Goal: Information Seeking & Learning: Learn about a topic

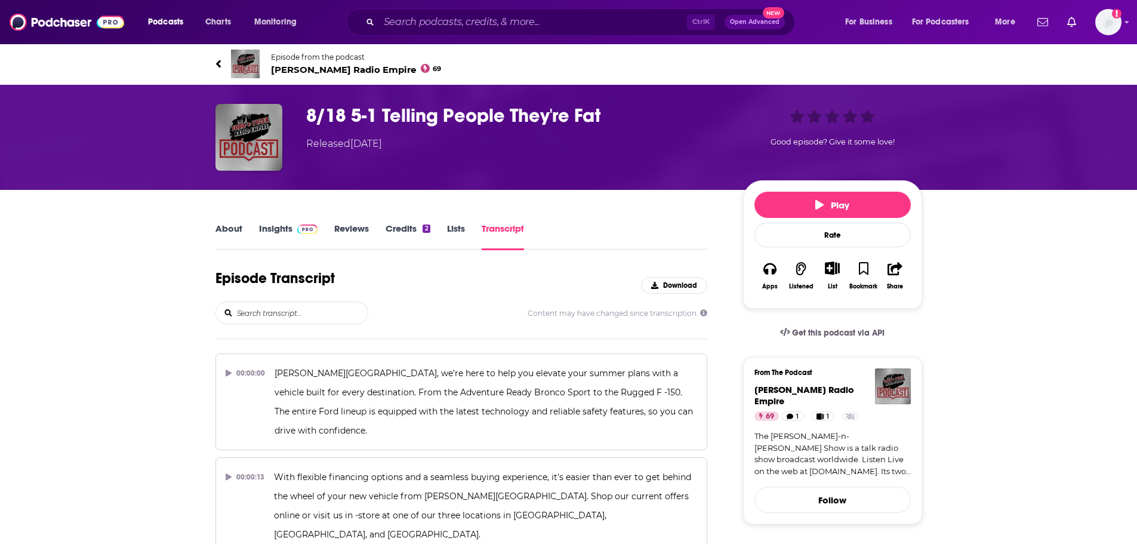
click at [270, 231] on link "Insights" at bounding box center [288, 236] width 59 height 27
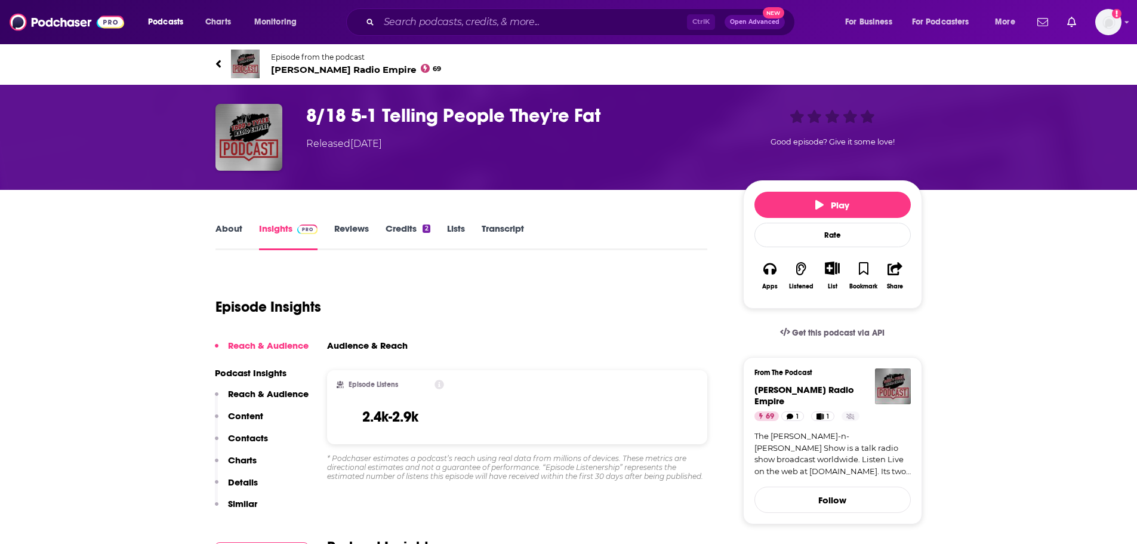
click at [303, 76] on link "Episode from the podcast Todd N Tyler Radio Empire 69" at bounding box center [568, 64] width 707 height 29
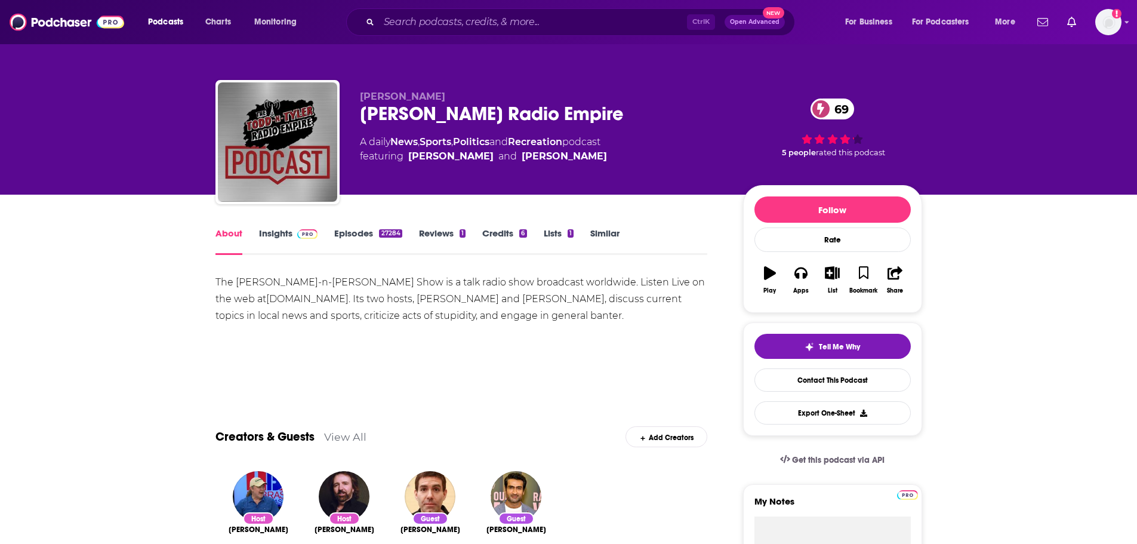
click at [268, 237] on link "Insights" at bounding box center [288, 240] width 59 height 27
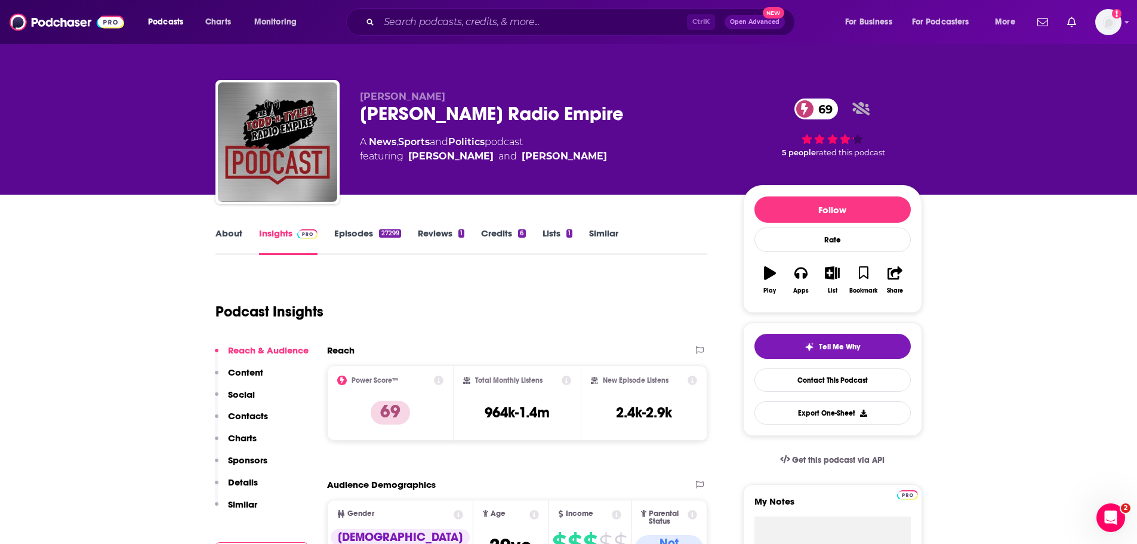
click at [224, 227] on link "About" at bounding box center [228, 240] width 27 height 27
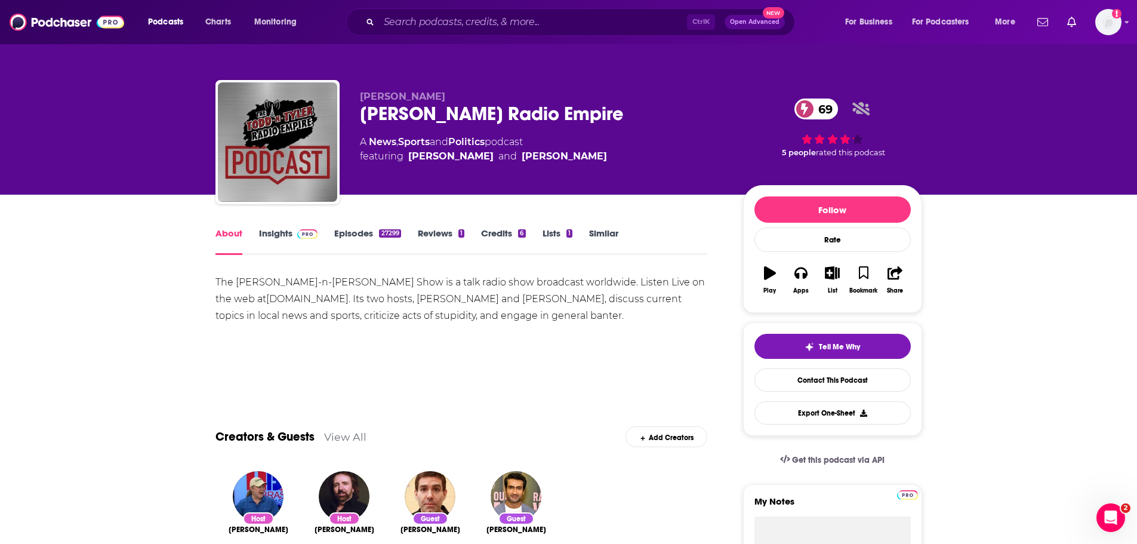
drag, startPoint x: 450, startPoint y: 214, endPoint x: 436, endPoint y: 214, distance: 13.7
click at [276, 233] on link "Insights" at bounding box center [288, 240] width 59 height 27
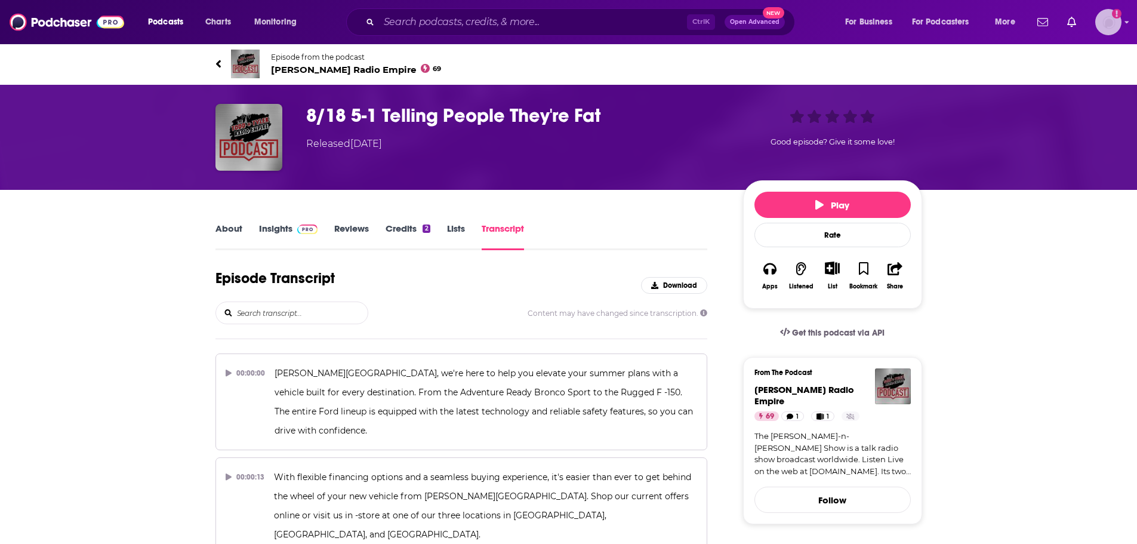
click at [1116, 29] on img "Logged in as WesBurdett" at bounding box center [1108, 22] width 26 height 26
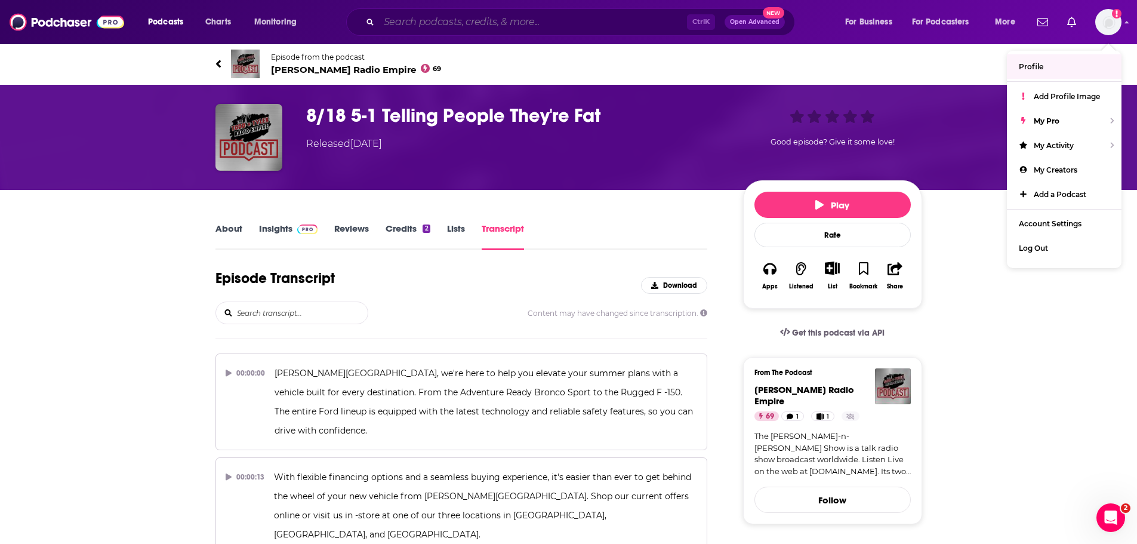
click at [553, 21] on input "Search podcasts, credits, & more..." at bounding box center [533, 22] width 308 height 19
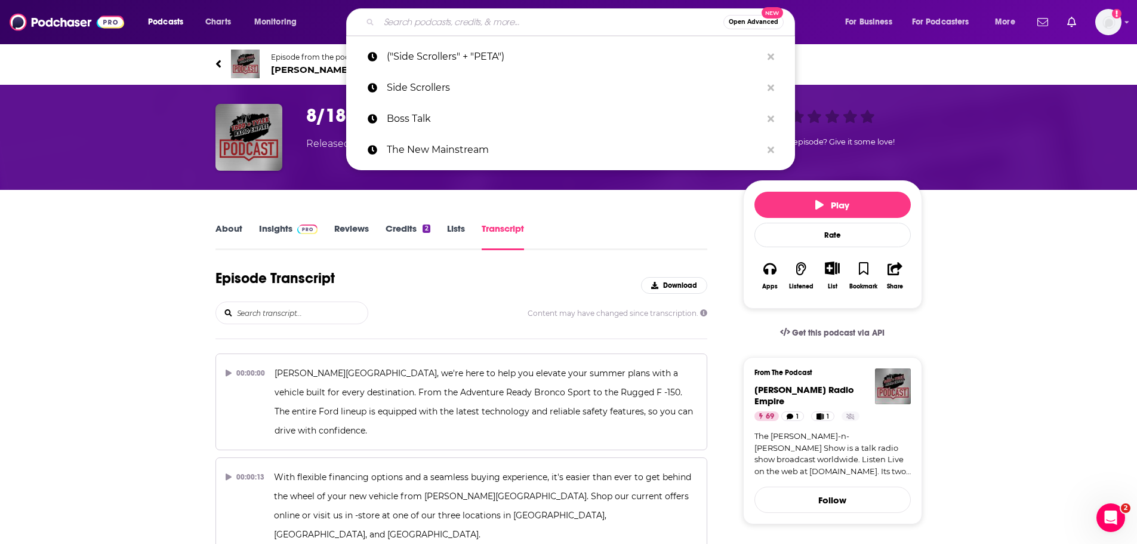
paste input "Species Unite"
type input "Species Unite"
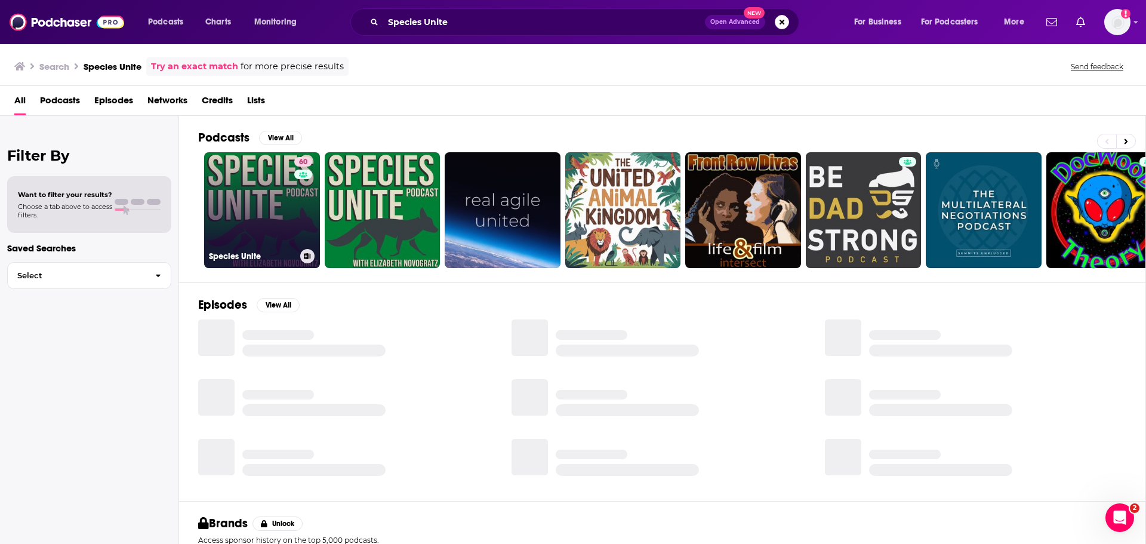
click at [268, 215] on link "60 Species Unite" at bounding box center [262, 210] width 116 height 116
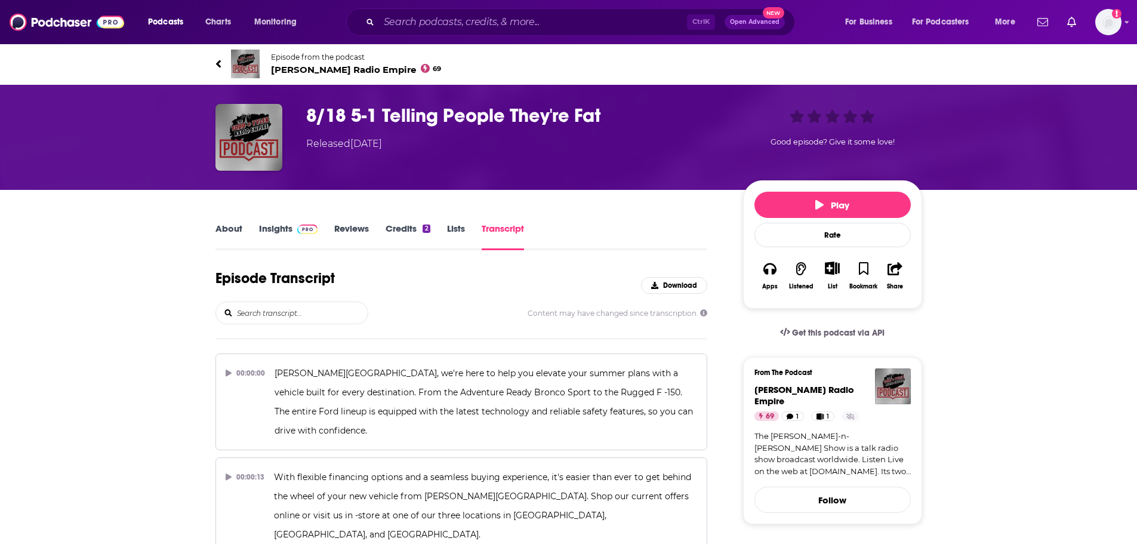
click at [295, 74] on span "Todd N Tyler Radio Empire 69" at bounding box center [356, 69] width 171 height 11
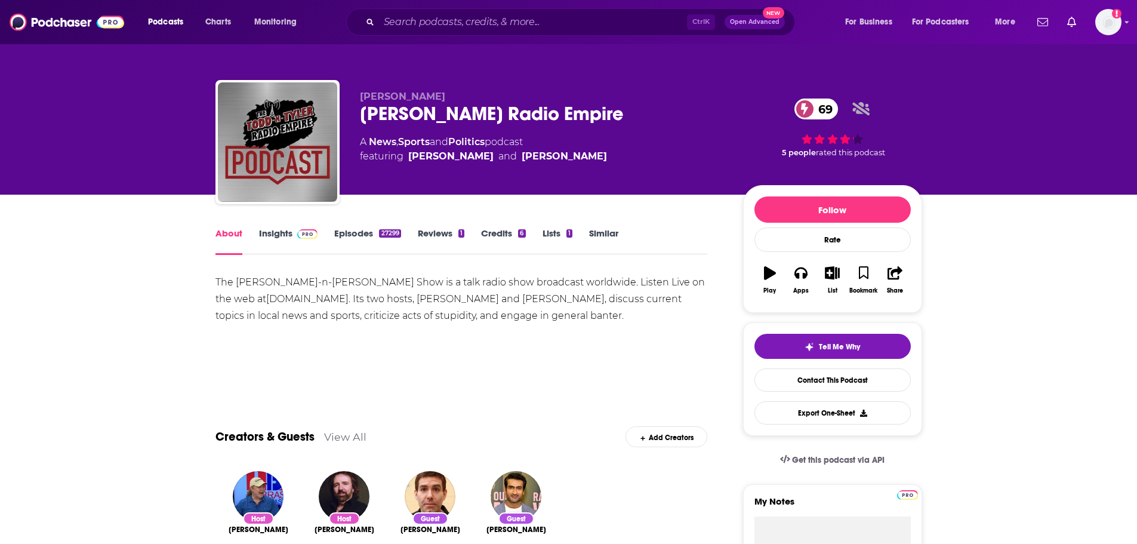
click at [341, 232] on link "Episodes 27299" at bounding box center [367, 240] width 66 height 27
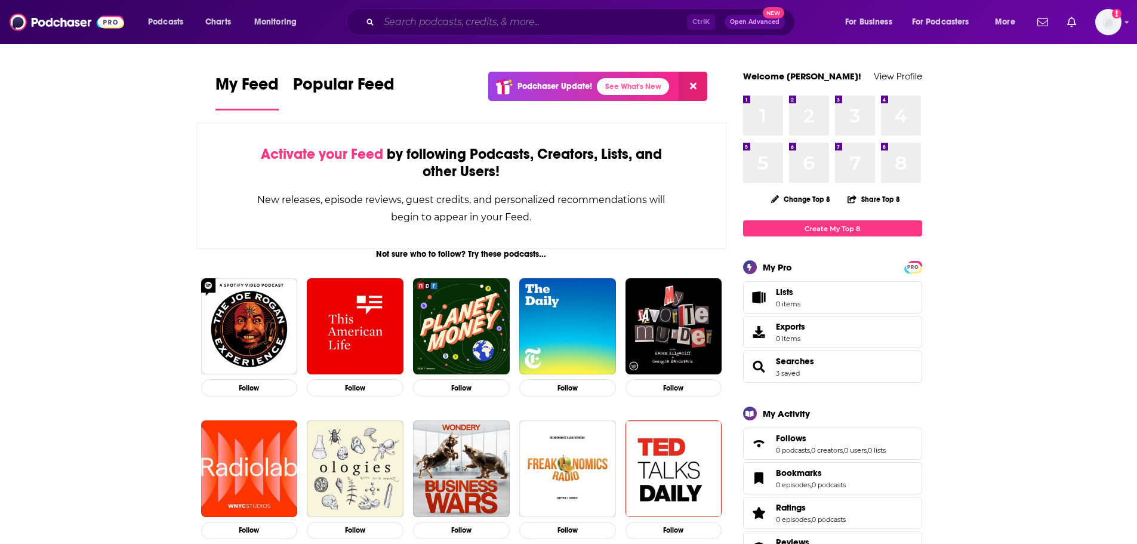
click at [442, 21] on input "Search podcasts, credits, & more..." at bounding box center [533, 22] width 308 height 19
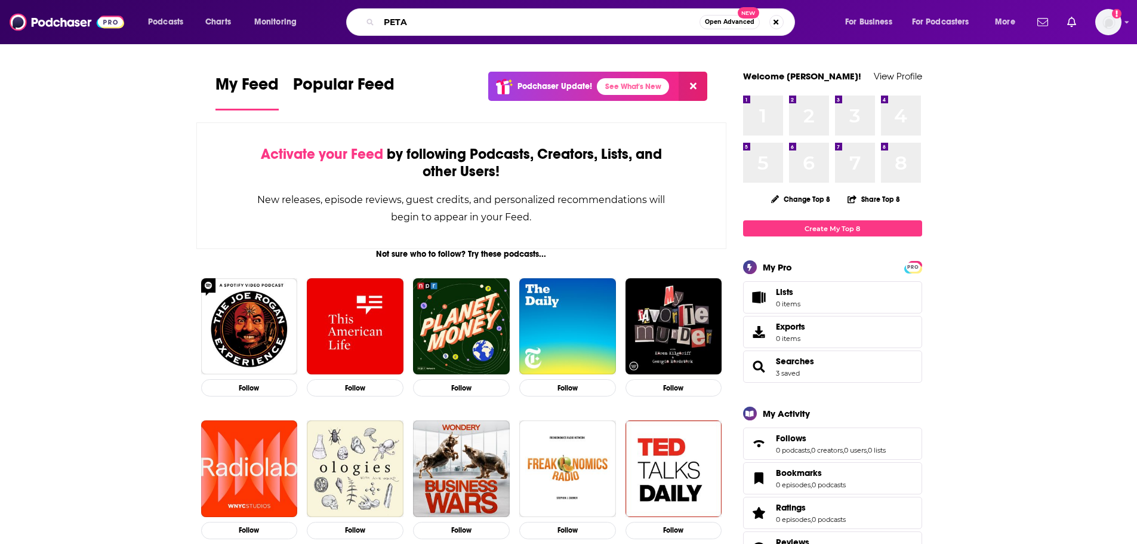
type input "PETA"
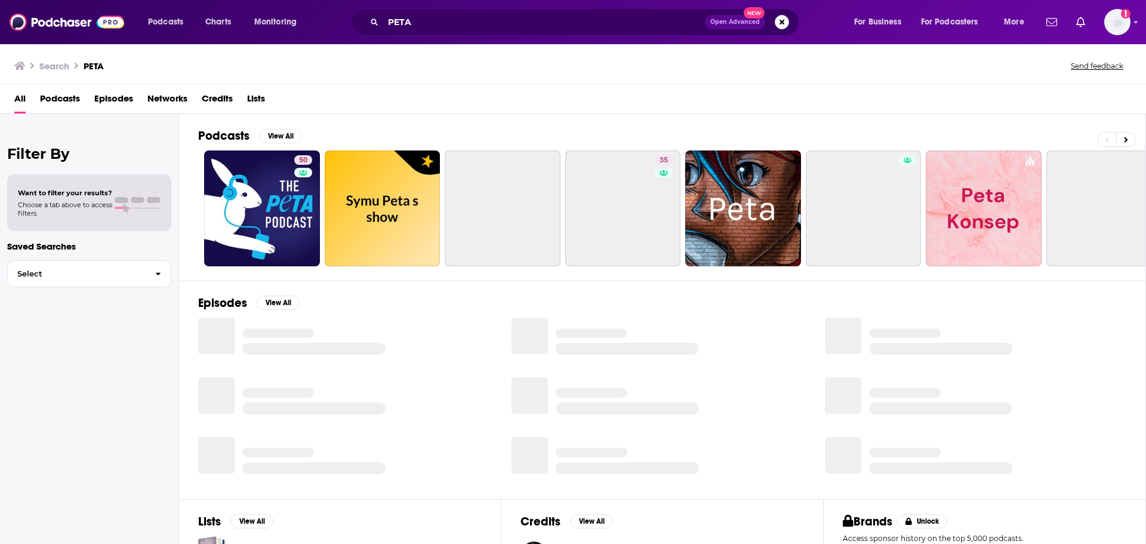
click at [107, 100] on span "Episodes" at bounding box center [113, 101] width 39 height 24
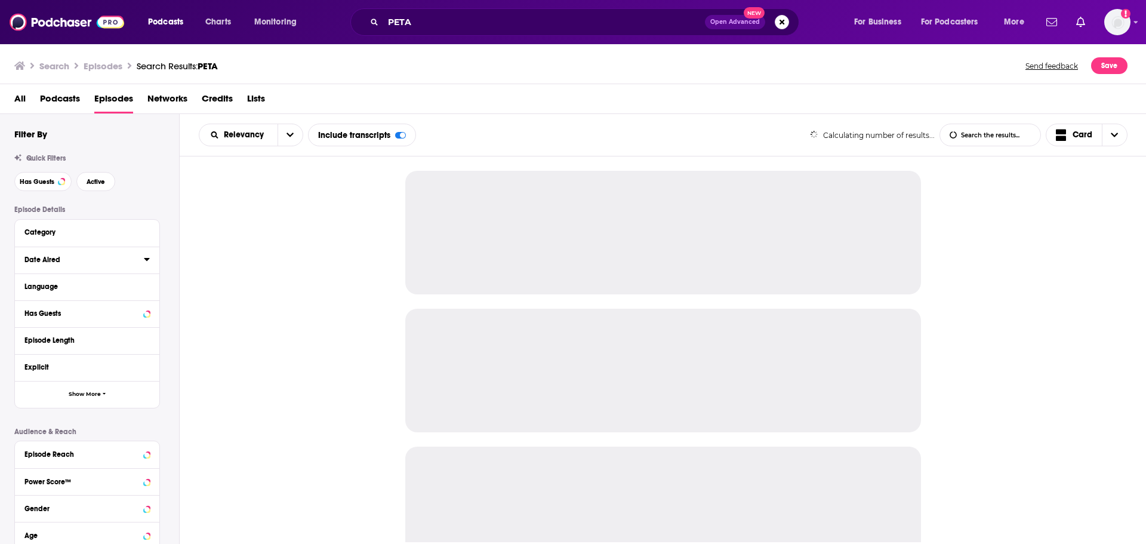
click at [146, 258] on icon at bounding box center [146, 259] width 5 height 3
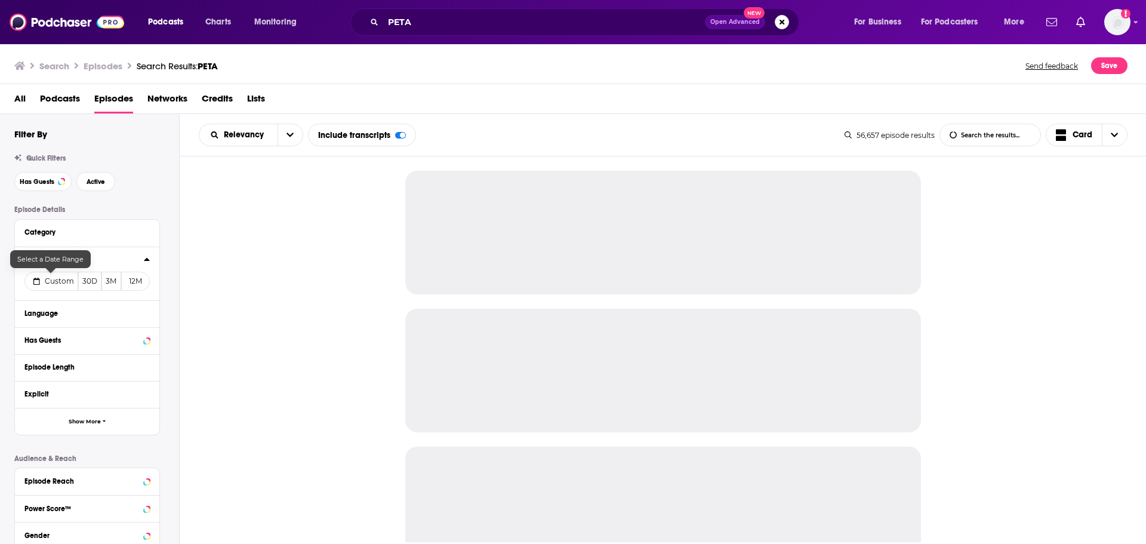
click at [58, 285] on span "Custom" at bounding box center [59, 280] width 29 height 9
select select "7"
select select "2025"
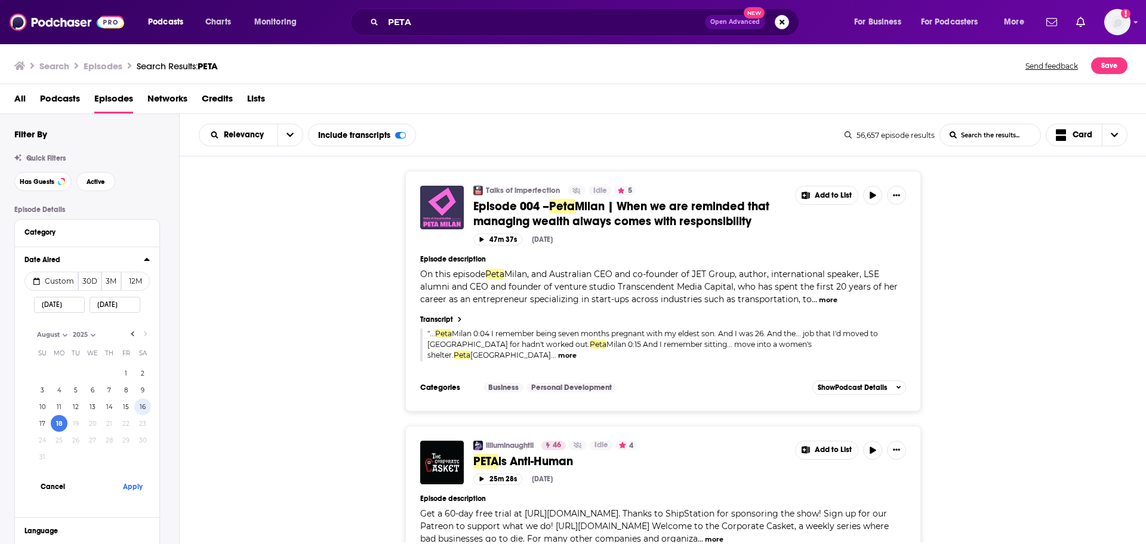
click at [138, 407] on button "16" at bounding box center [142, 406] width 17 height 17
type input "08/16/2025"
click at [128, 491] on button "Apply" at bounding box center [133, 486] width 36 height 22
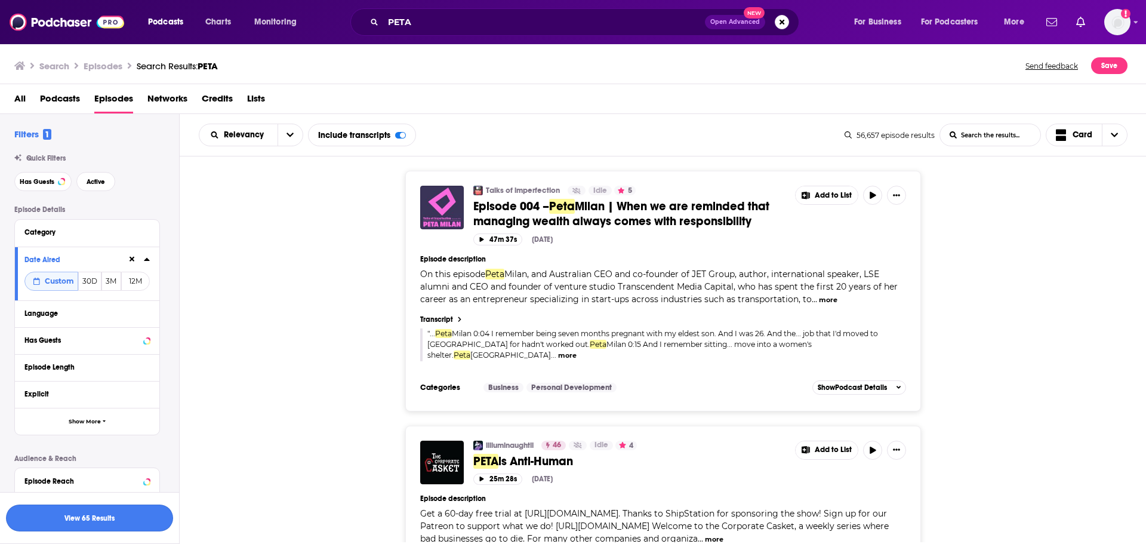
click at [126, 529] on button "View 65 Results" at bounding box center [89, 517] width 167 height 27
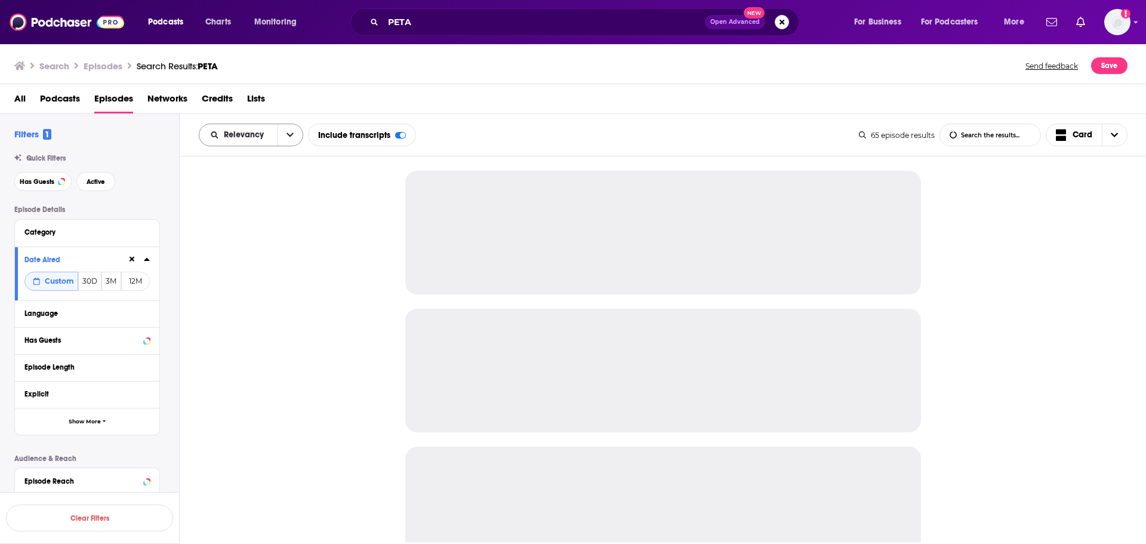
click at [287, 134] on icon "open menu" at bounding box center [290, 135] width 7 height 8
click at [258, 239] on span "Power Score" at bounding box center [258, 236] width 70 height 7
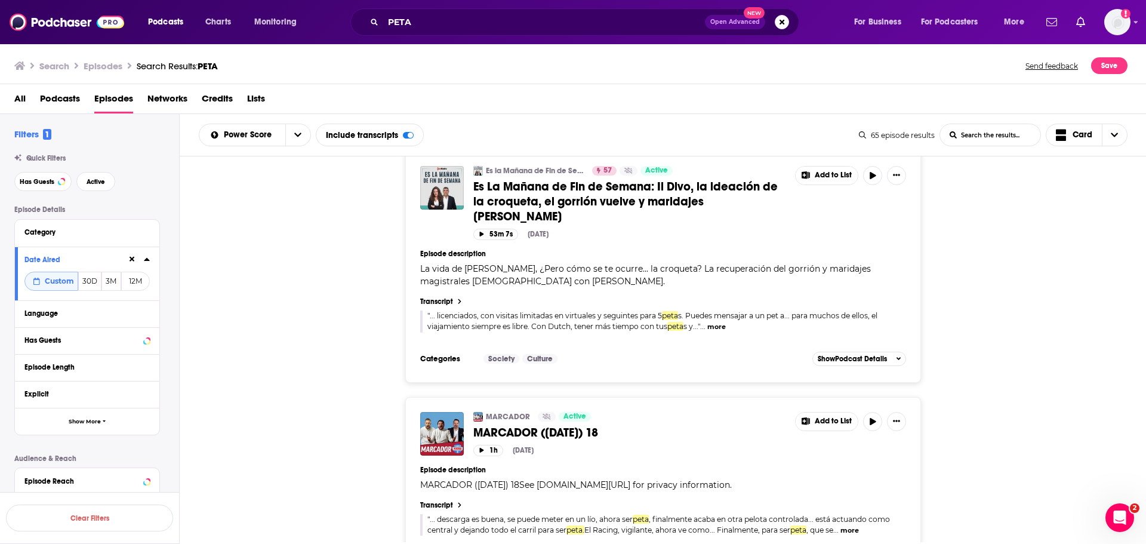
scroll to position [5231, 0]
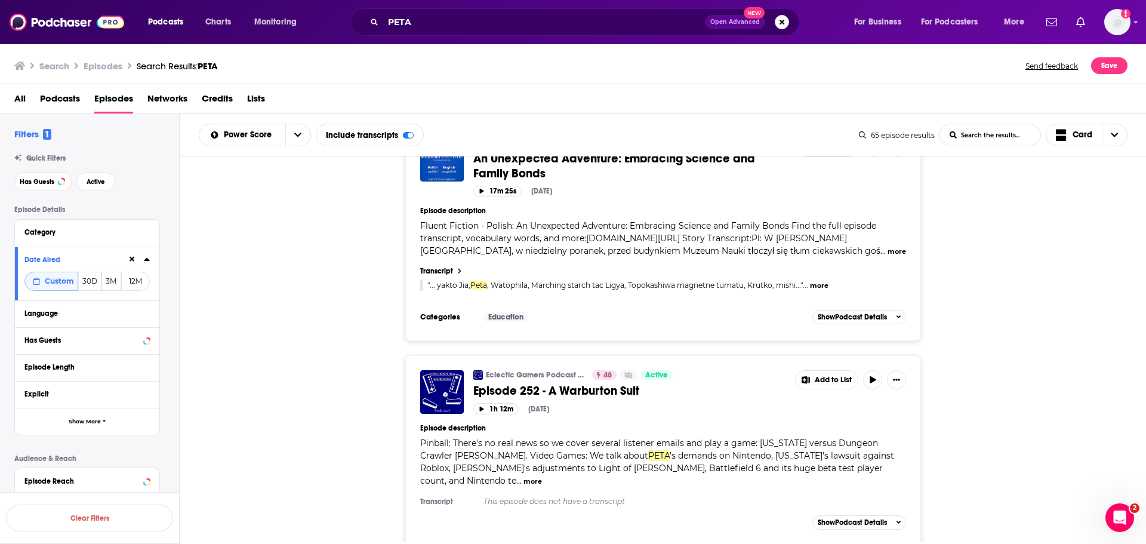
scroll to position [8335, 0]
click at [526, 383] on span "Episode 252 - A Warburton Suit" at bounding box center [556, 390] width 166 height 15
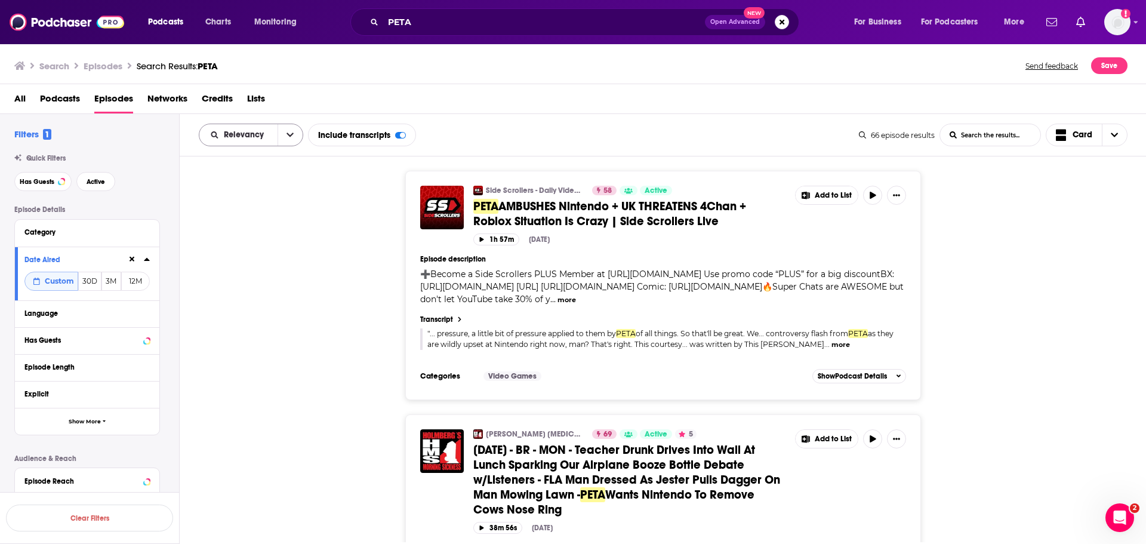
click at [287, 135] on icon "open menu" at bounding box center [290, 135] width 7 height 8
click at [272, 234] on span "Power Score" at bounding box center [258, 236] width 70 height 7
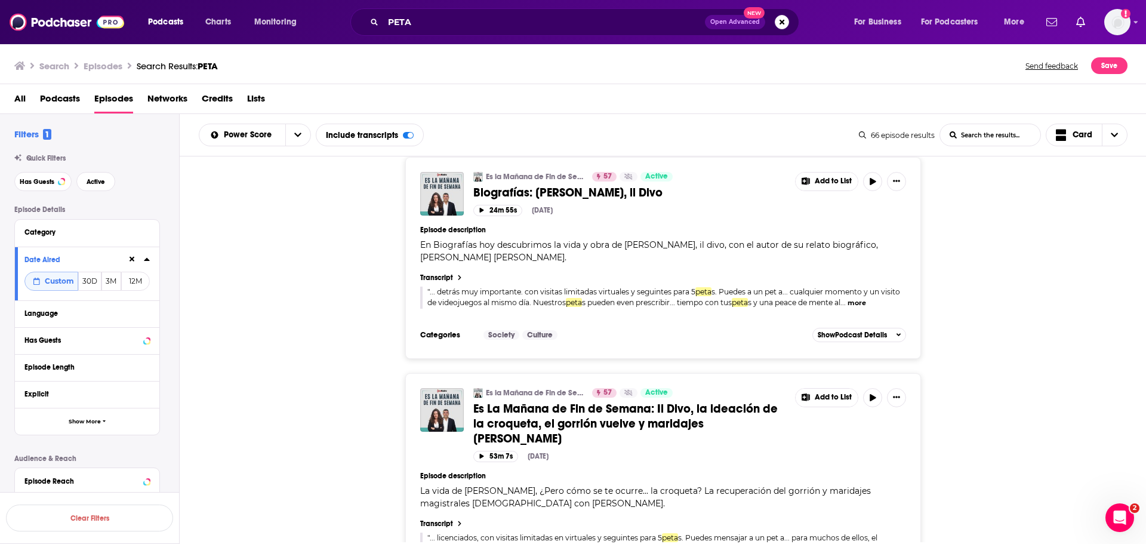
scroll to position [5244, 0]
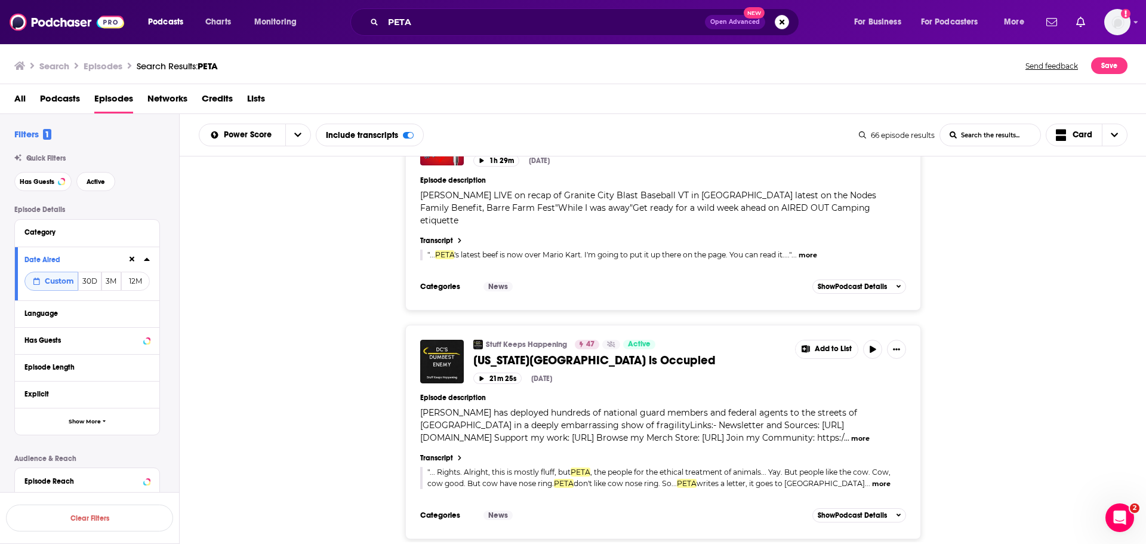
scroll to position [9123, 0]
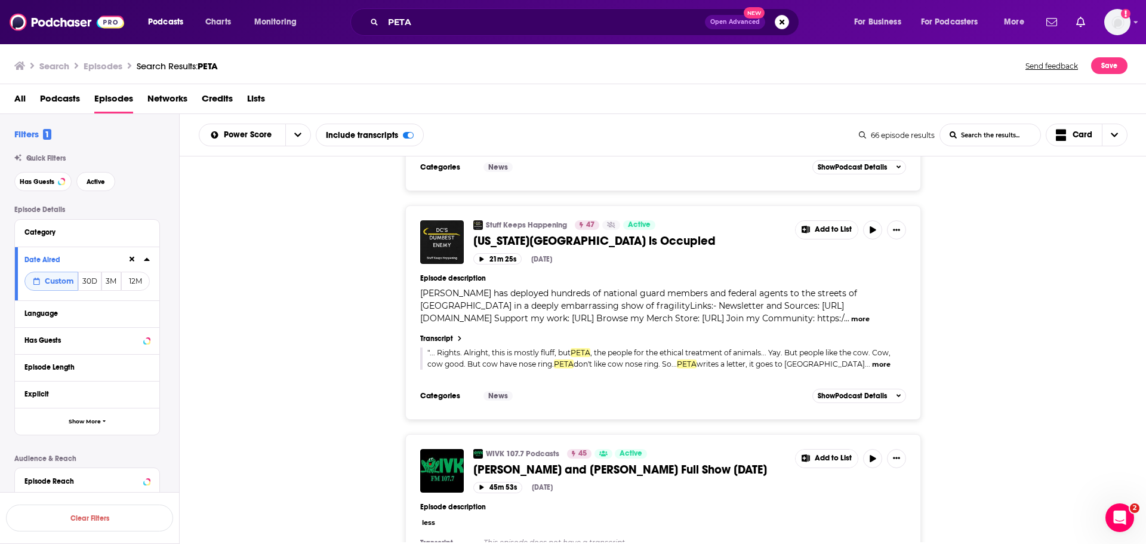
click at [568, 462] on span "[PERSON_NAME] and [PERSON_NAME] Full Show [DATE]" at bounding box center [620, 469] width 294 height 15
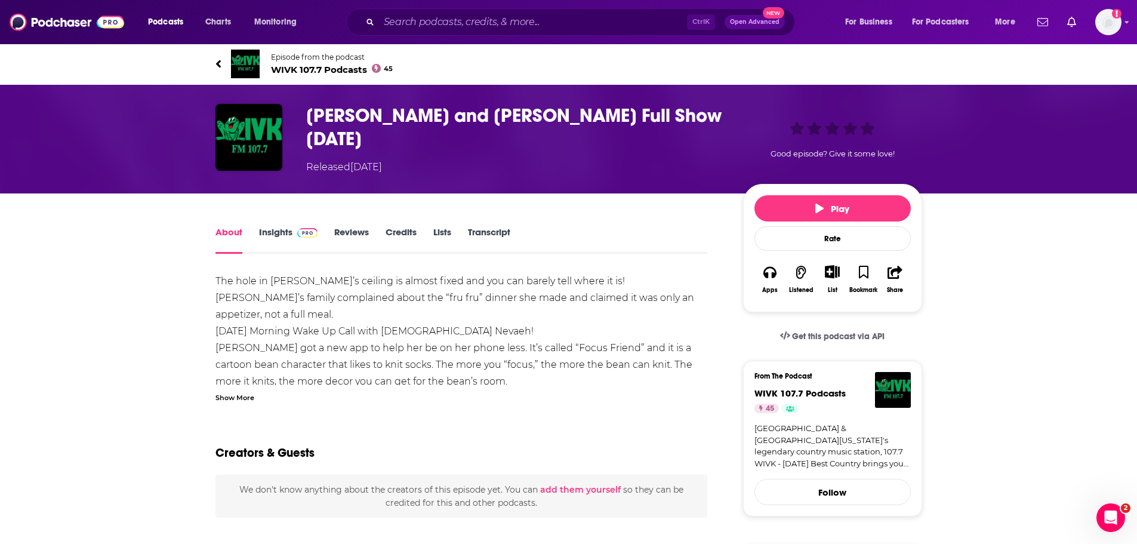
click at [485, 226] on link "Transcript" at bounding box center [489, 239] width 42 height 27
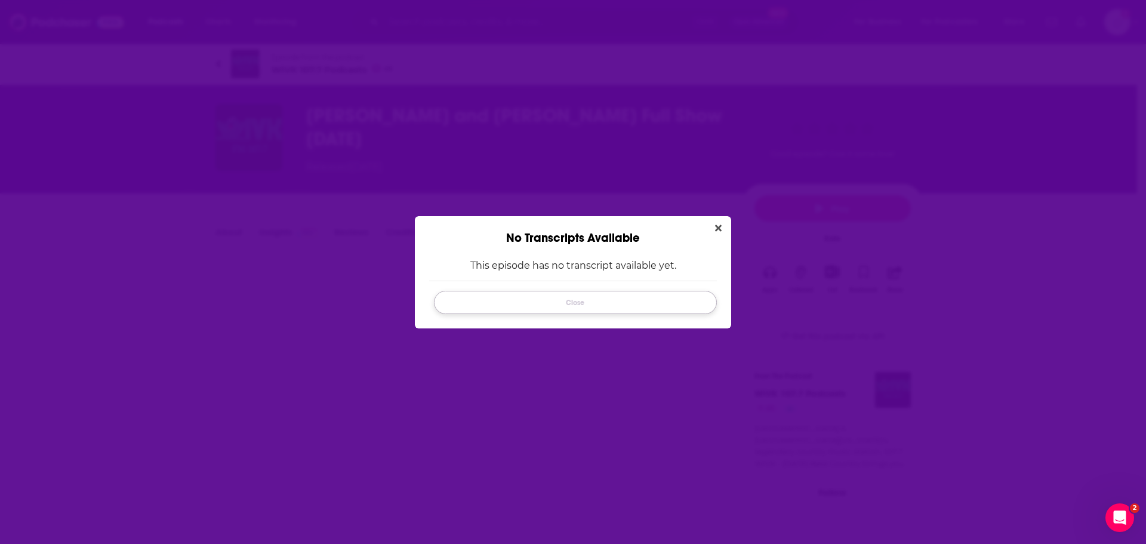
click at [584, 306] on button "Close" at bounding box center [575, 302] width 283 height 23
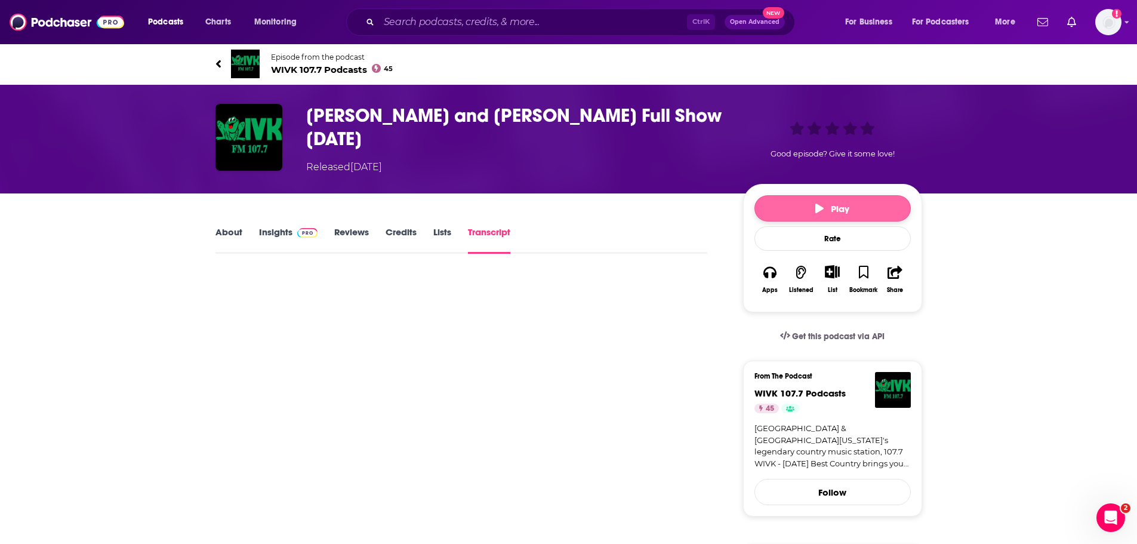
click at [795, 211] on button "Play" at bounding box center [832, 208] width 156 height 26
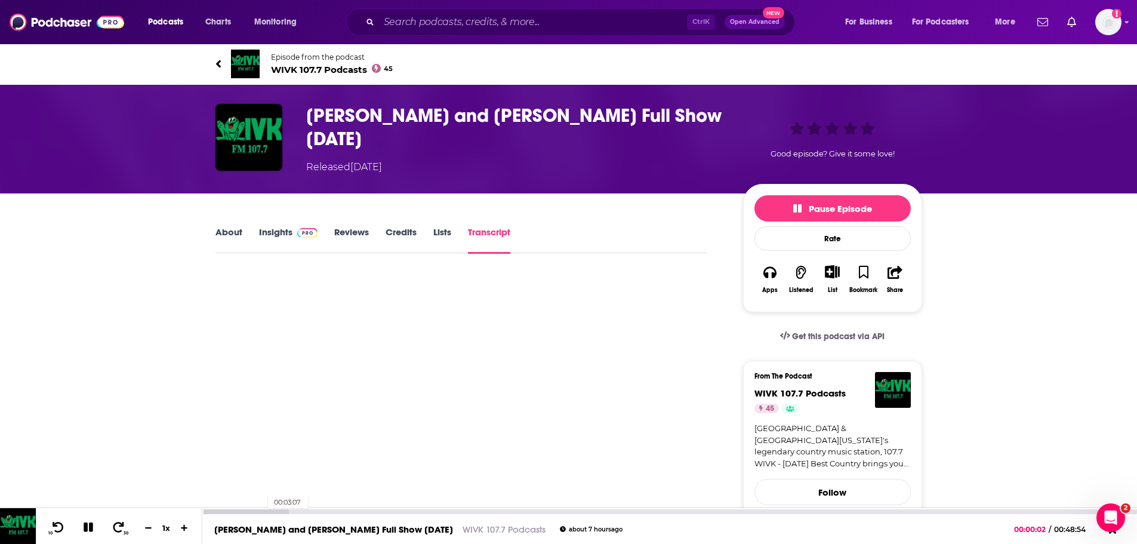
click at [262, 509] on div at bounding box center [245, 511] width 87 height 5
click at [182, 526] on icon at bounding box center [185, 527] width 10 height 8
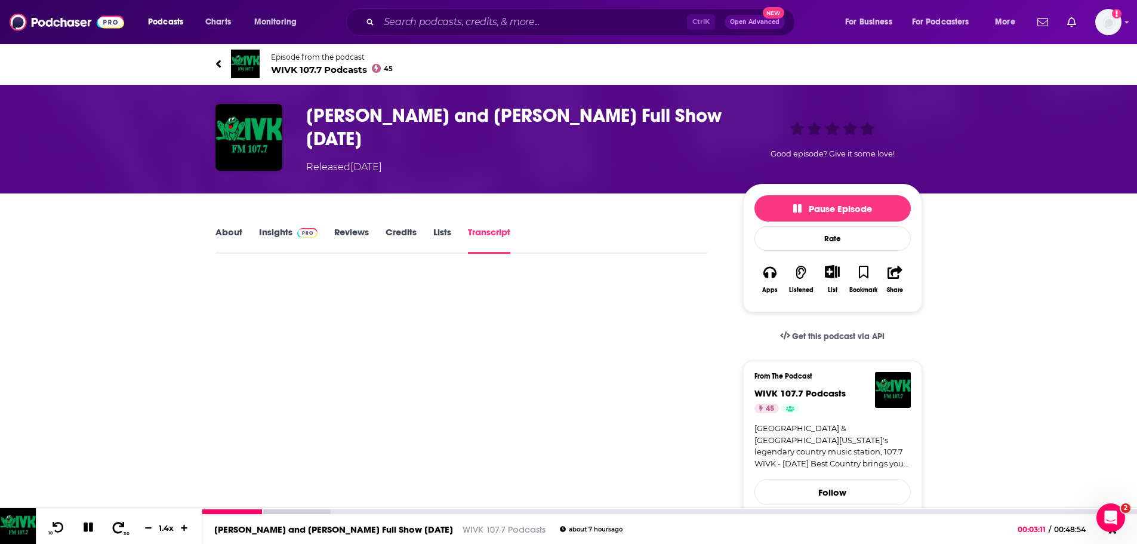
click at [121, 528] on icon at bounding box center [118, 527] width 15 height 12
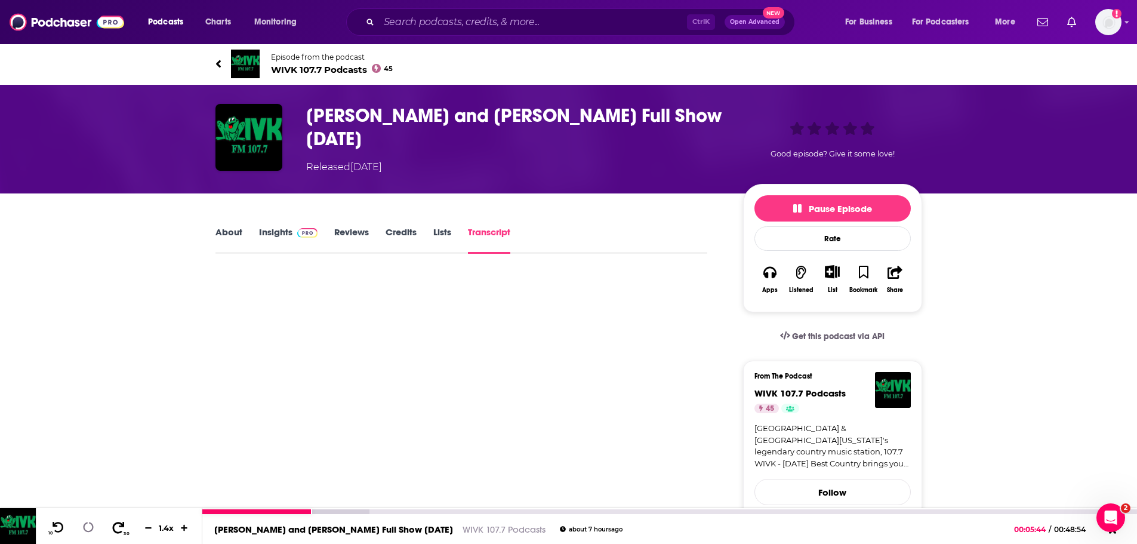
click at [122, 528] on icon at bounding box center [118, 527] width 15 height 12
drag, startPoint x: 187, startPoint y: 0, endPoint x: 133, endPoint y: 224, distance: 230.3
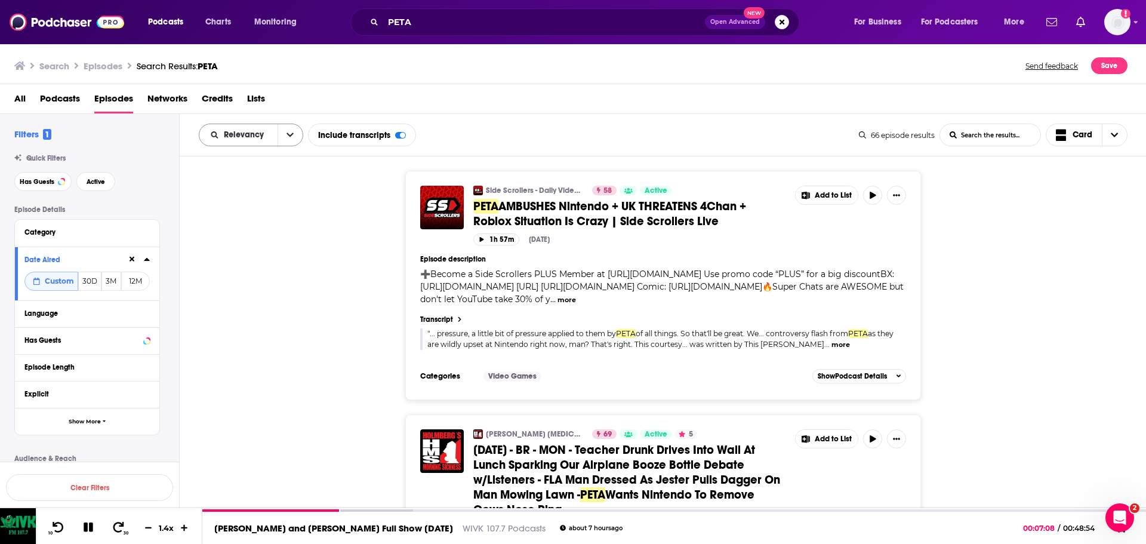
click at [289, 137] on icon "open menu" at bounding box center [290, 135] width 7 height 8
click at [276, 239] on span "Power Score" at bounding box center [258, 236] width 70 height 7
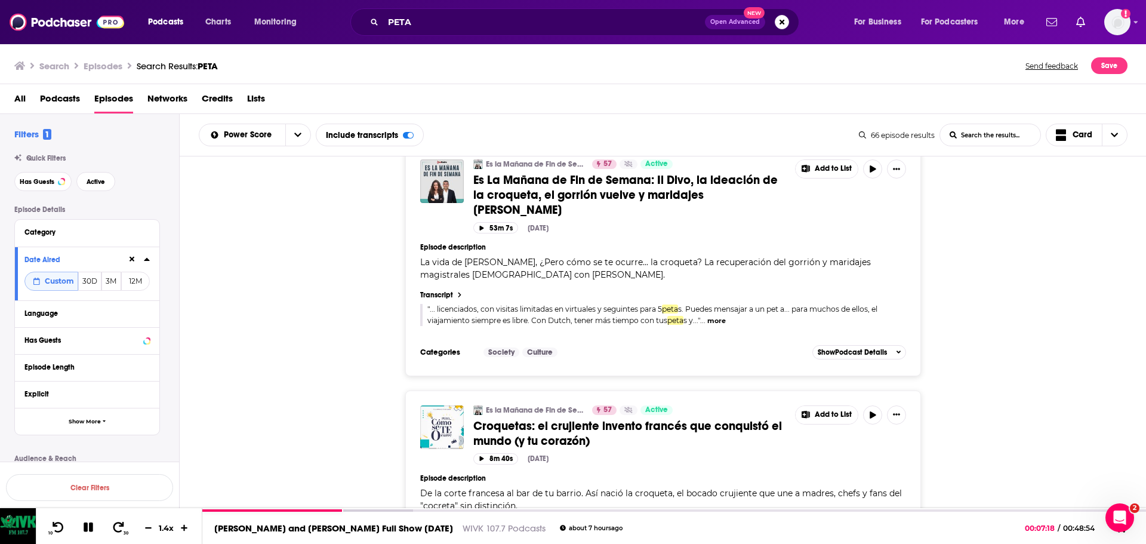
scroll to position [5244, 0]
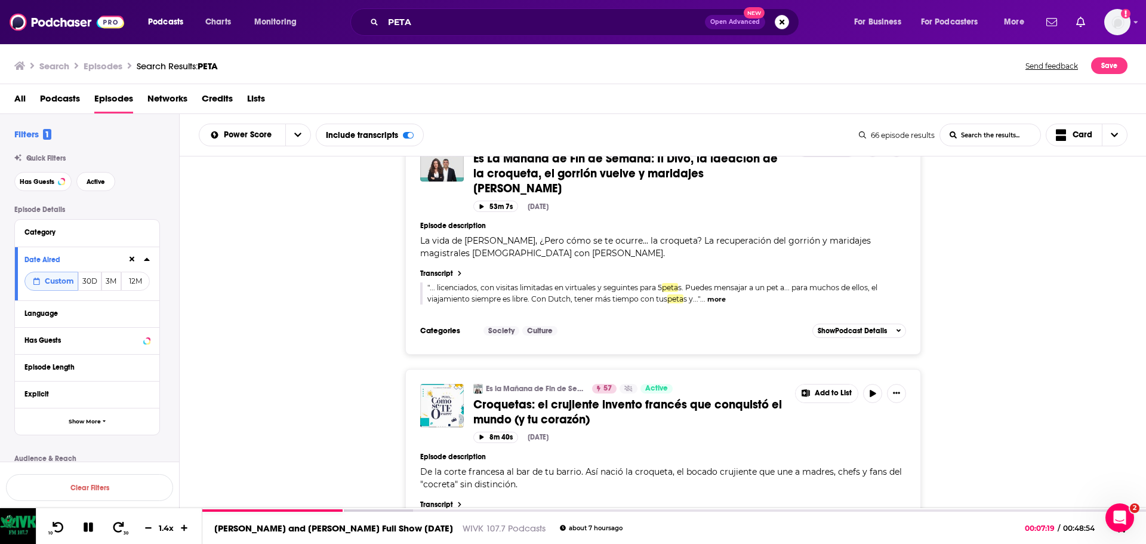
click at [518, 511] on div "00:16:22" at bounding box center [674, 511] width 944 height 5
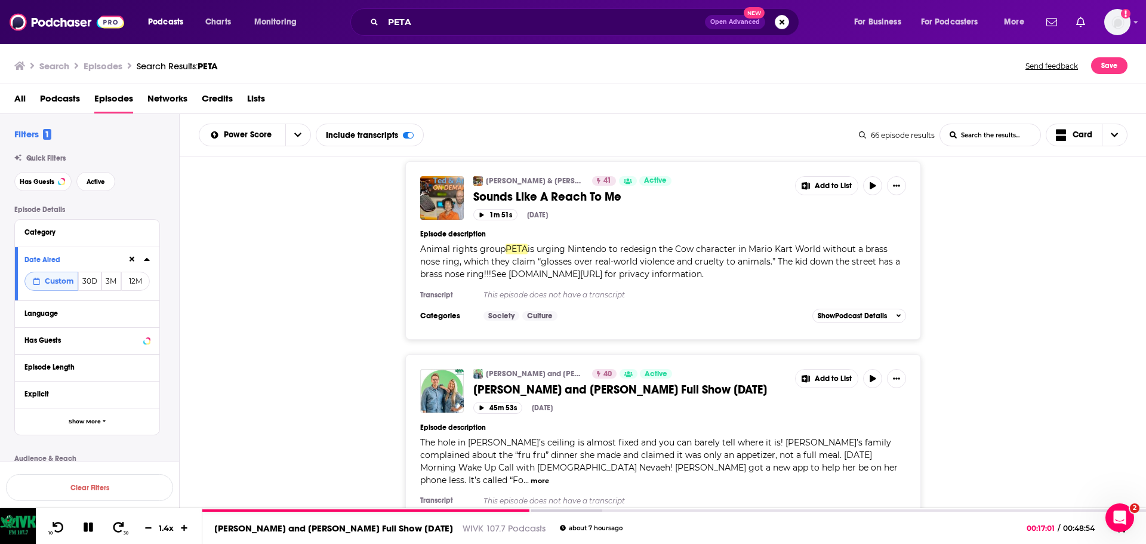
scroll to position [10568, 0]
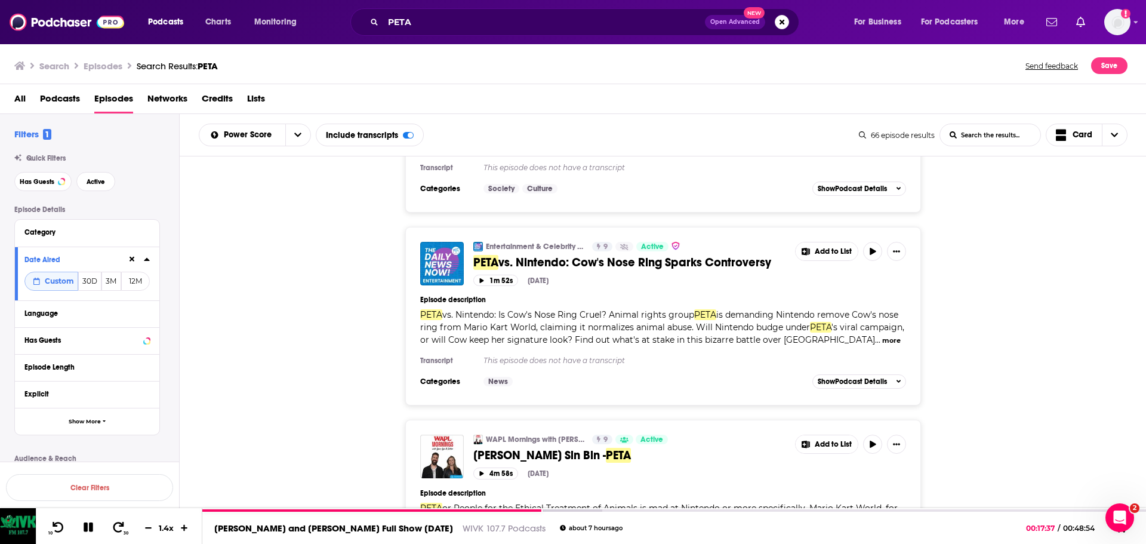
scroll to position [11702, 0]
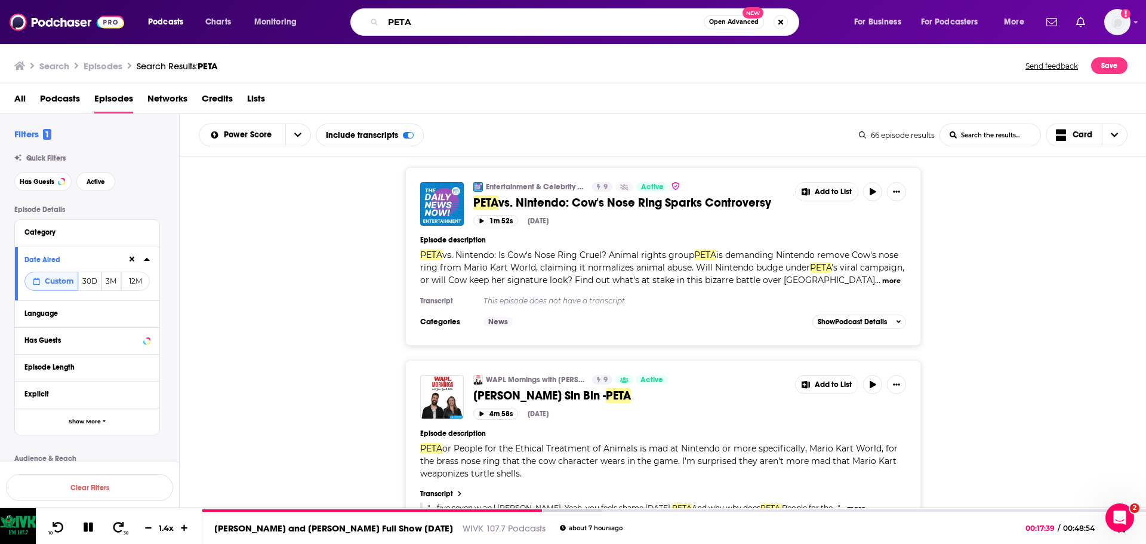
click at [440, 22] on input "PETA" at bounding box center [543, 22] width 321 height 19
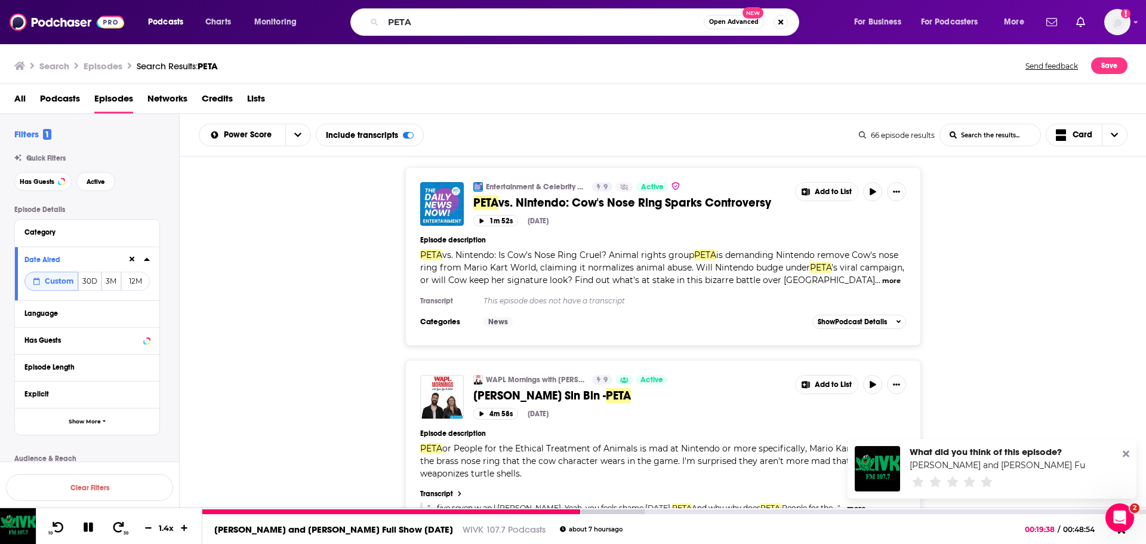
drag, startPoint x: 87, startPoint y: 528, endPoint x: 469, endPoint y: 366, distance: 414.8
click at [87, 528] on icon at bounding box center [87, 527] width 11 height 11
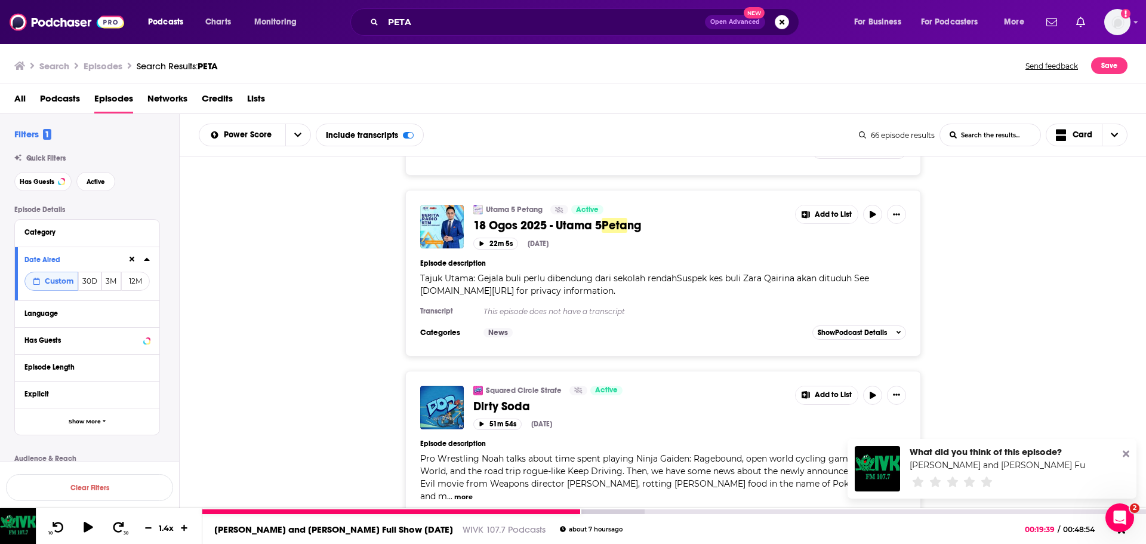
scroll to position [13612, 0]
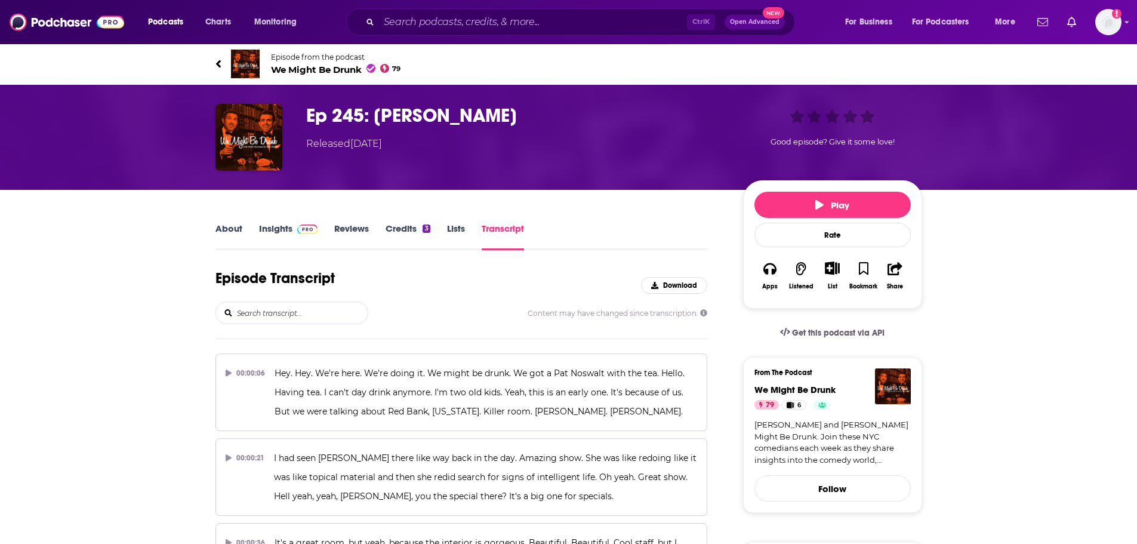
scroll to position [36284, 0]
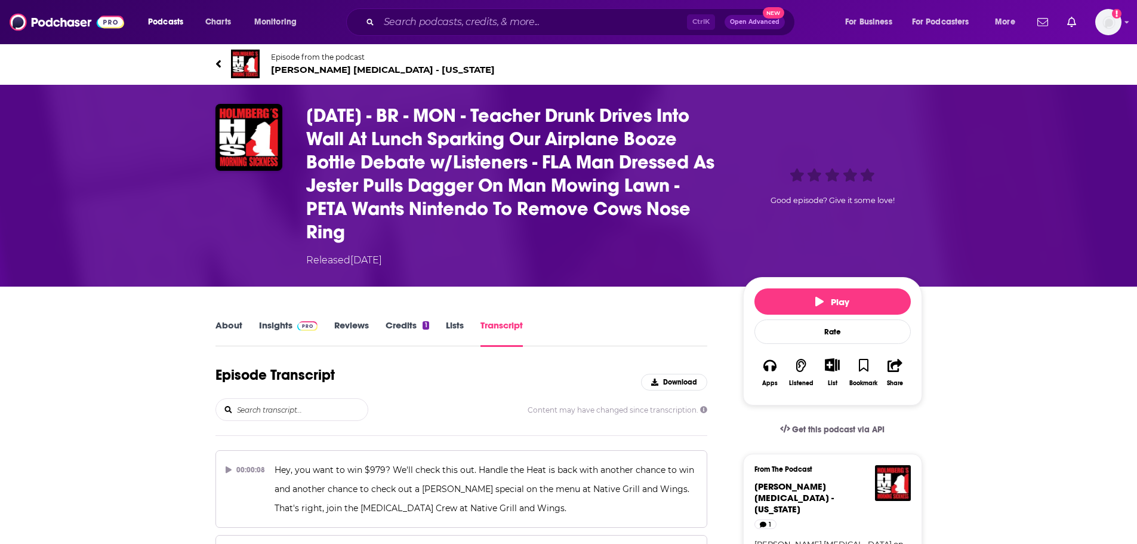
scroll to position [8377, 0]
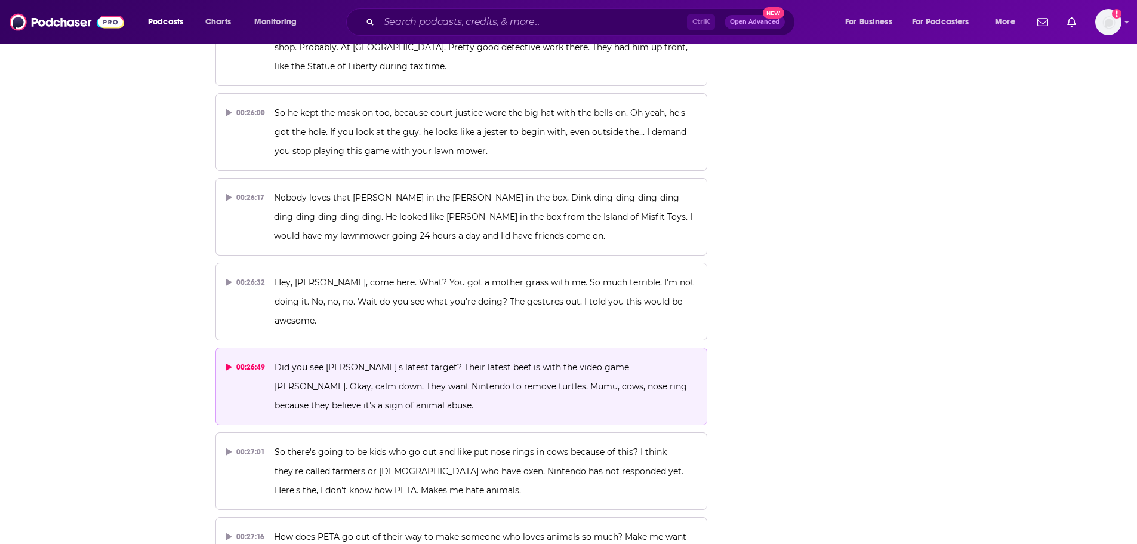
click at [343, 358] on p "Did you see Peta's latest target? Their latest beef is with the video game Mari…" at bounding box center [486, 386] width 423 height 57
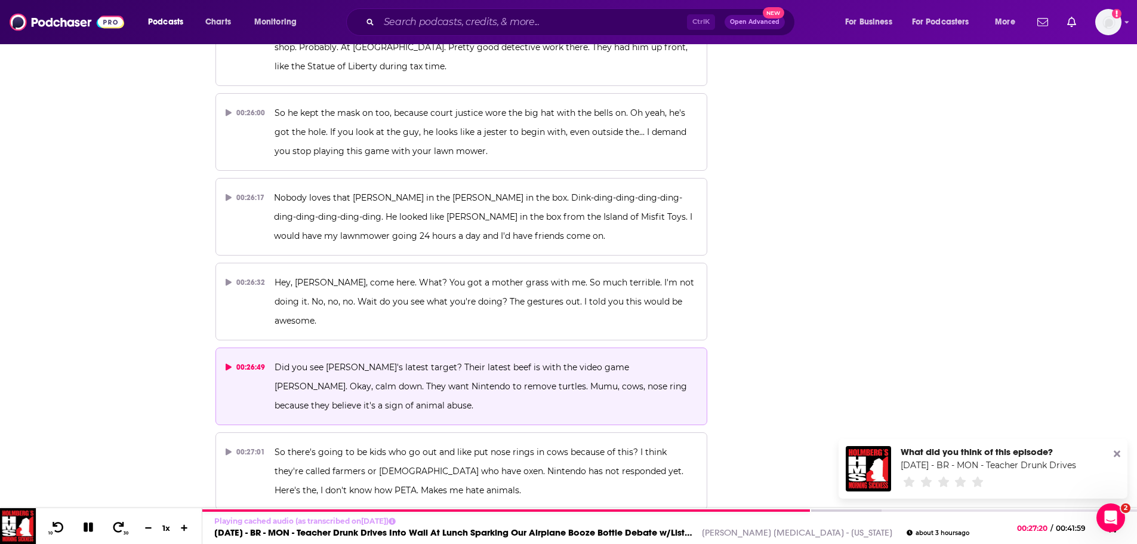
scroll to position [0, 0]
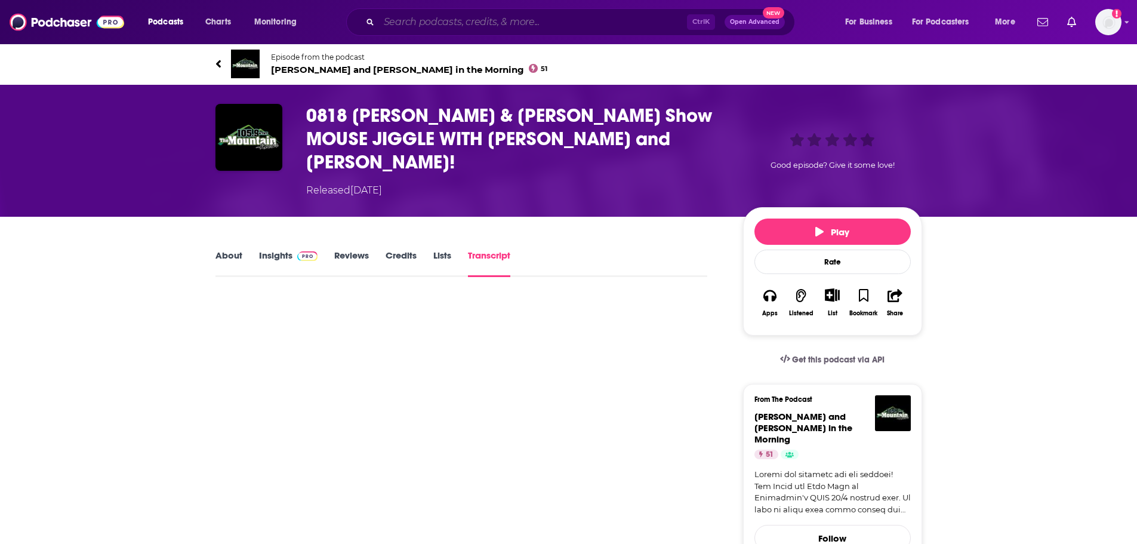
click at [439, 24] on input "Search podcasts, credits, & more..." at bounding box center [533, 22] width 308 height 19
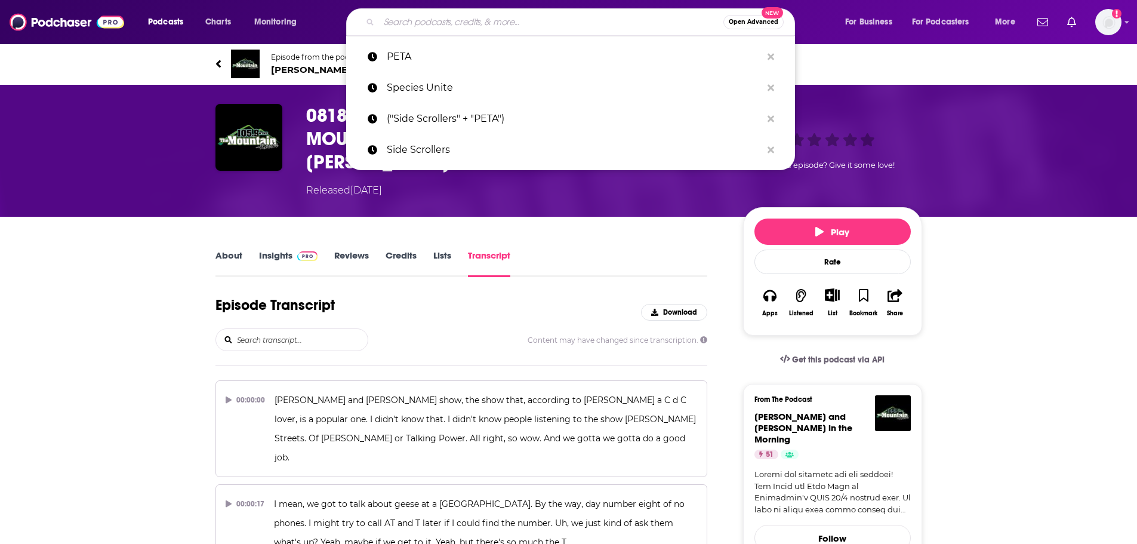
click at [472, 296] on div "Episode Transcript Download" at bounding box center [461, 312] width 492 height 32
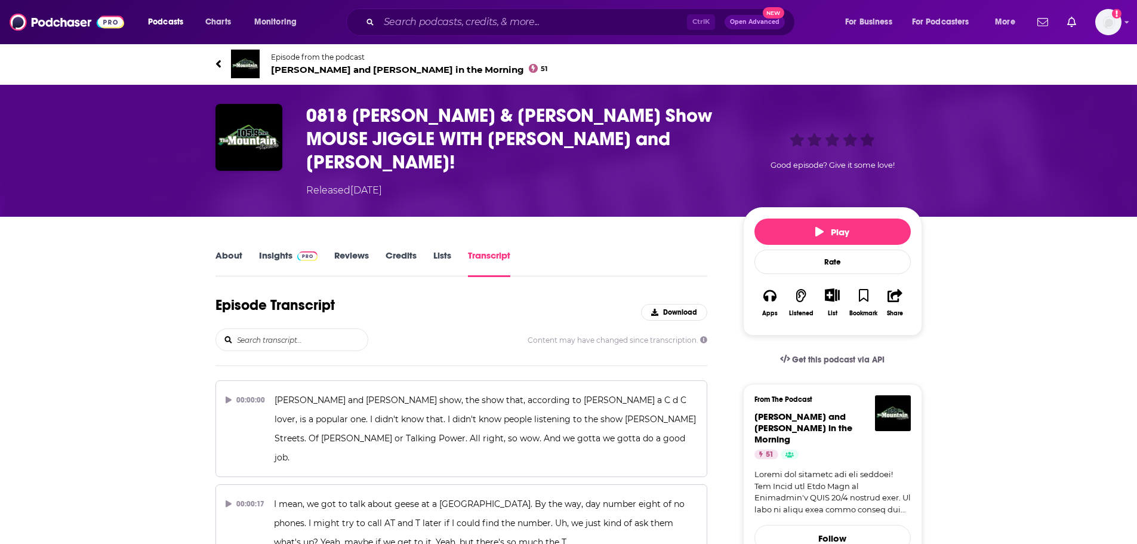
scroll to position [29380, 0]
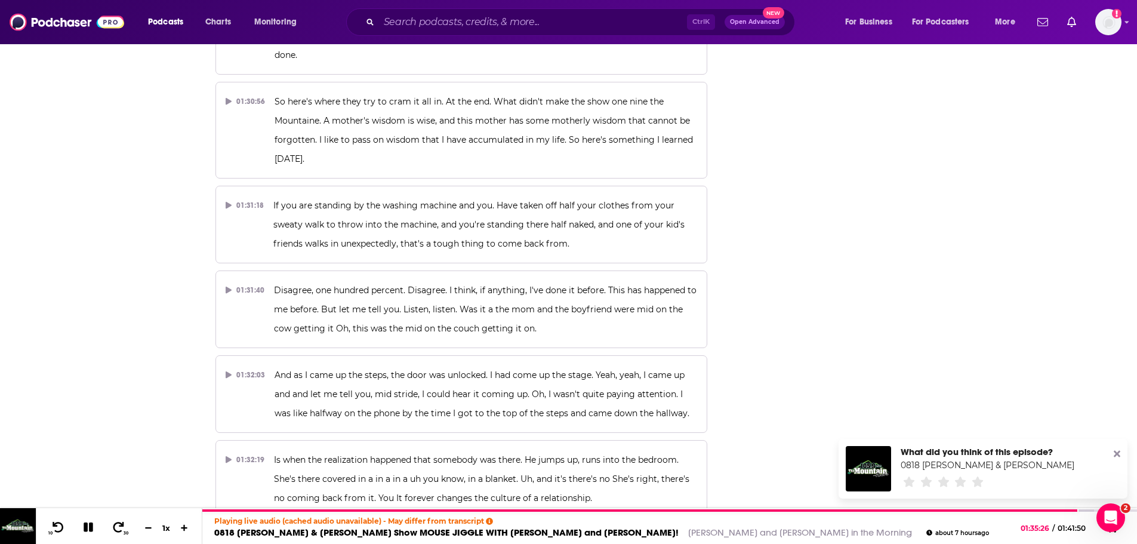
scroll to position [0, 0]
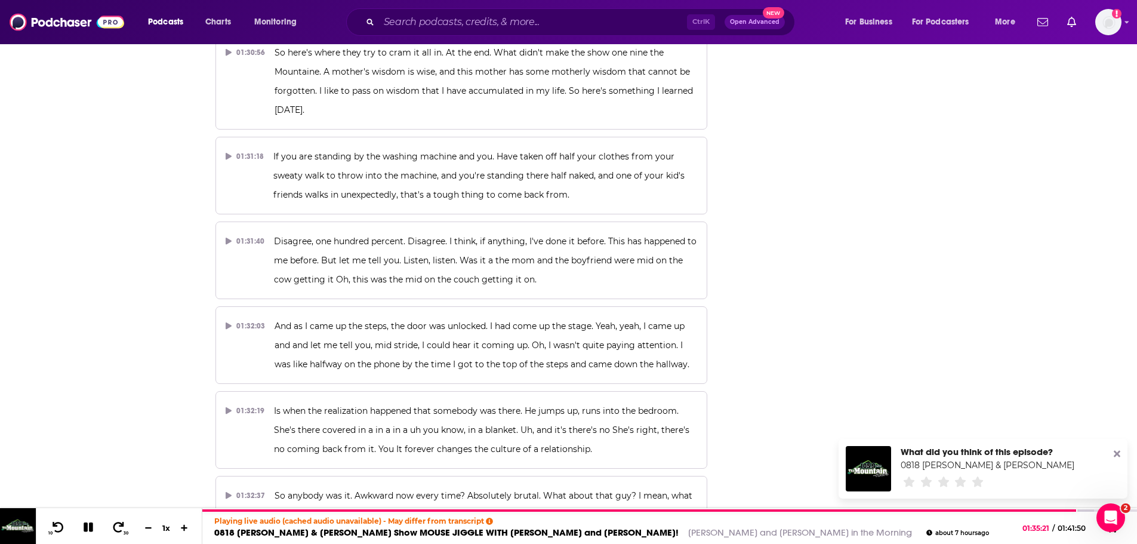
scroll to position [29439, 0]
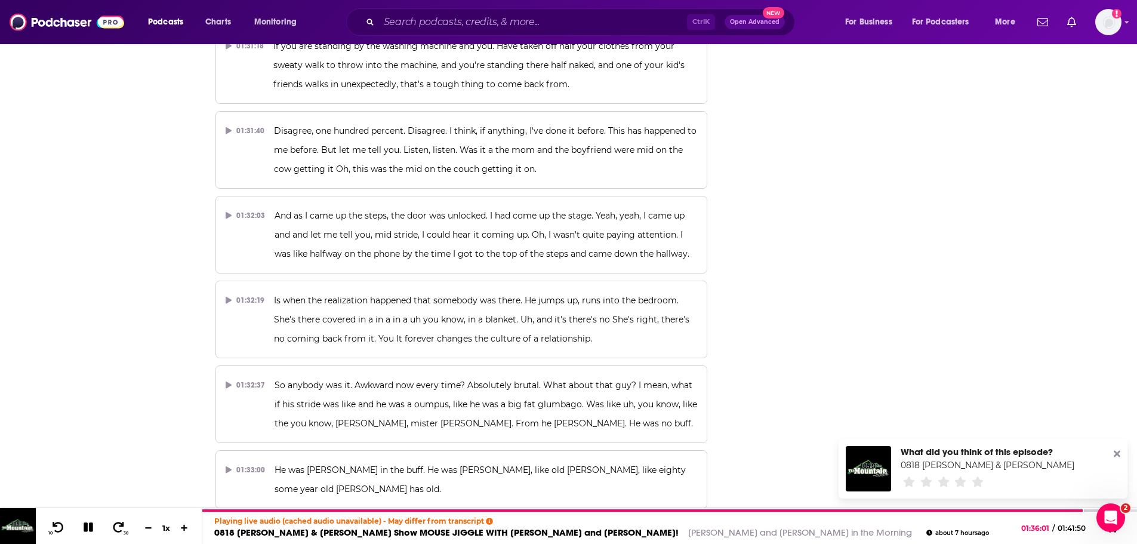
scroll to position [29559, 0]
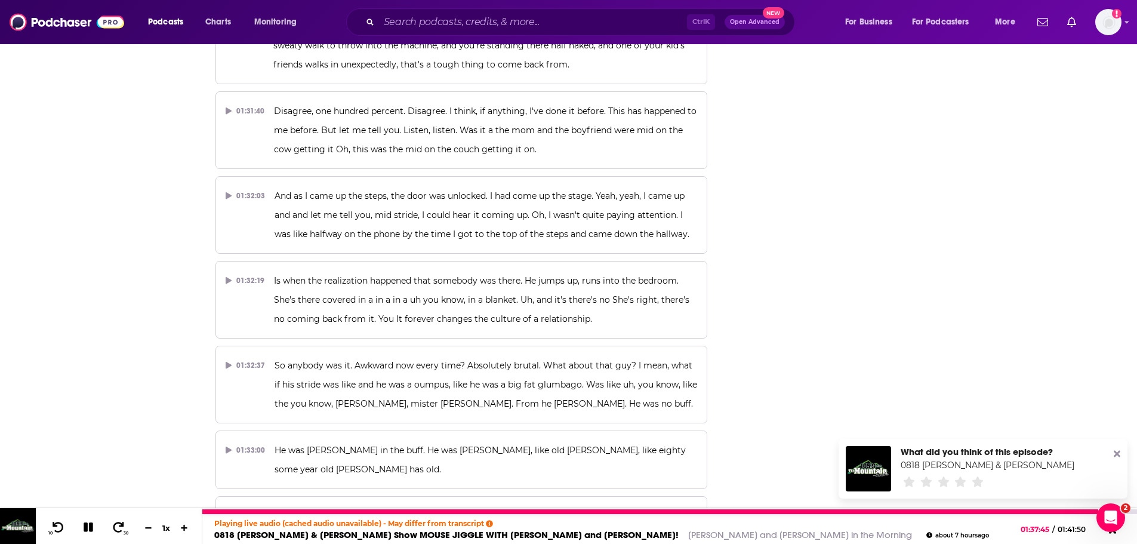
drag, startPoint x: 88, startPoint y: 527, endPoint x: 593, endPoint y: 210, distance: 595.7
click at [88, 527] on icon at bounding box center [89, 527] width 14 height 11
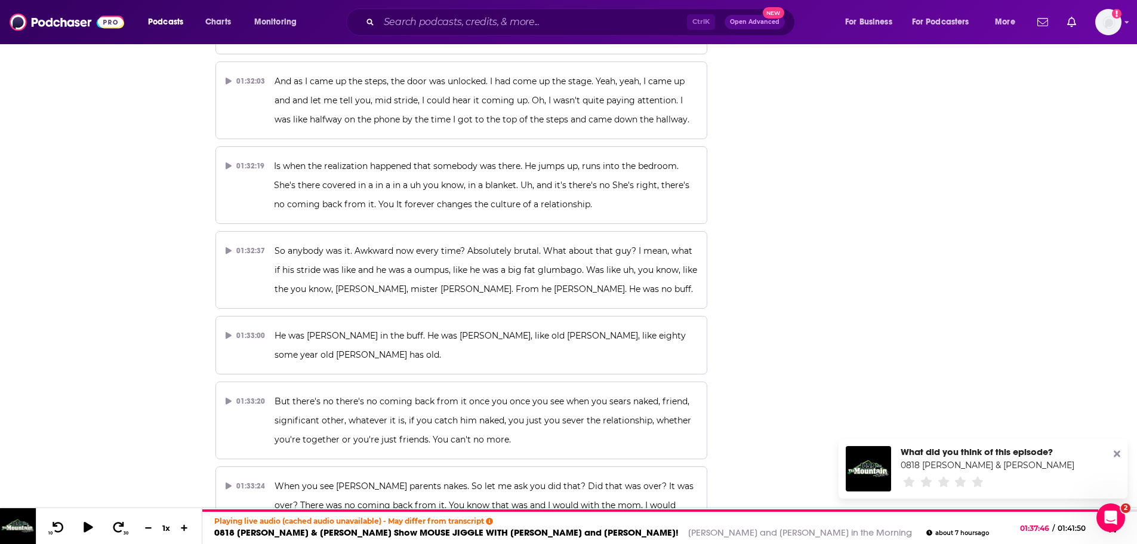
scroll to position [29678, 0]
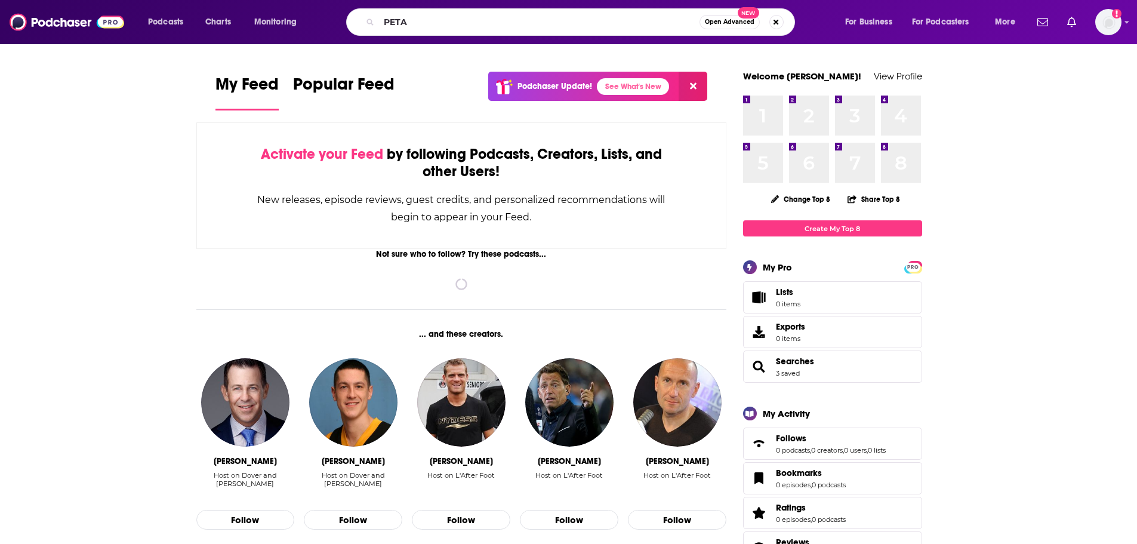
type input "PETA"
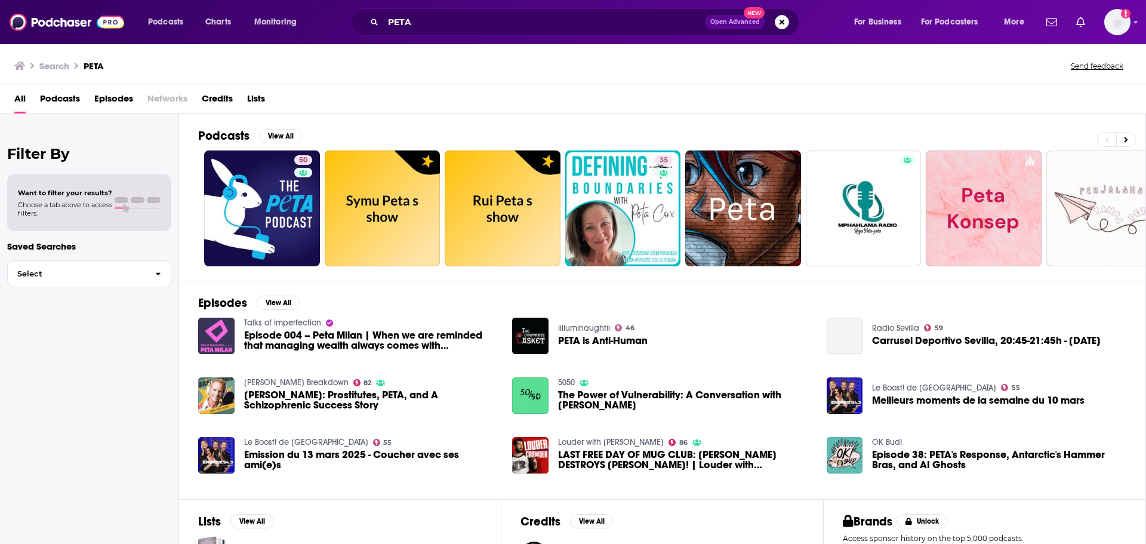
click at [113, 96] on span "Episodes" at bounding box center [113, 101] width 39 height 24
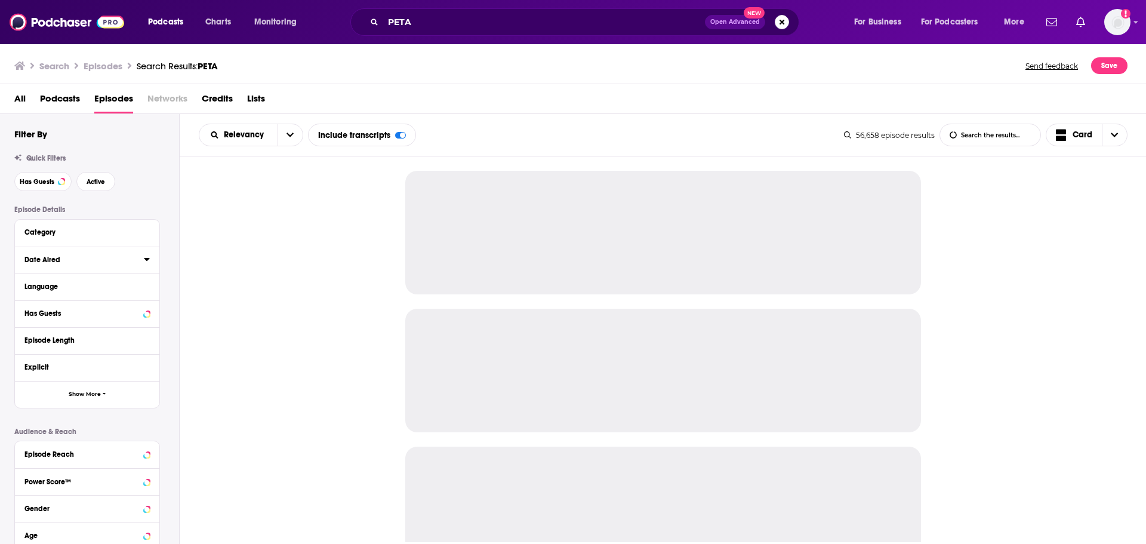
click at [149, 255] on icon at bounding box center [147, 259] width 6 height 10
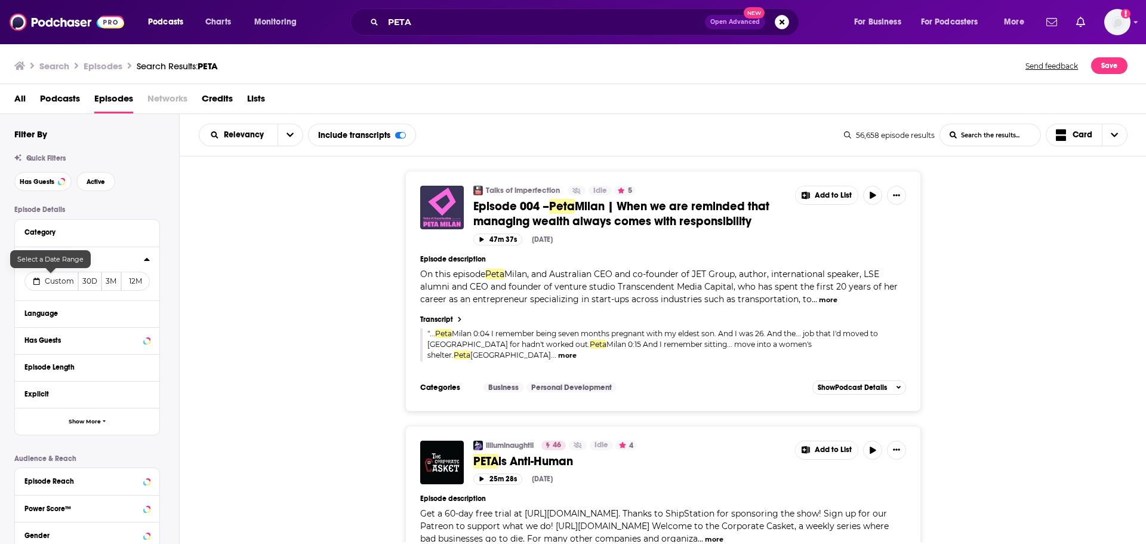
click at [70, 282] on span "Custom" at bounding box center [59, 280] width 29 height 9
select select "7"
select select "2025"
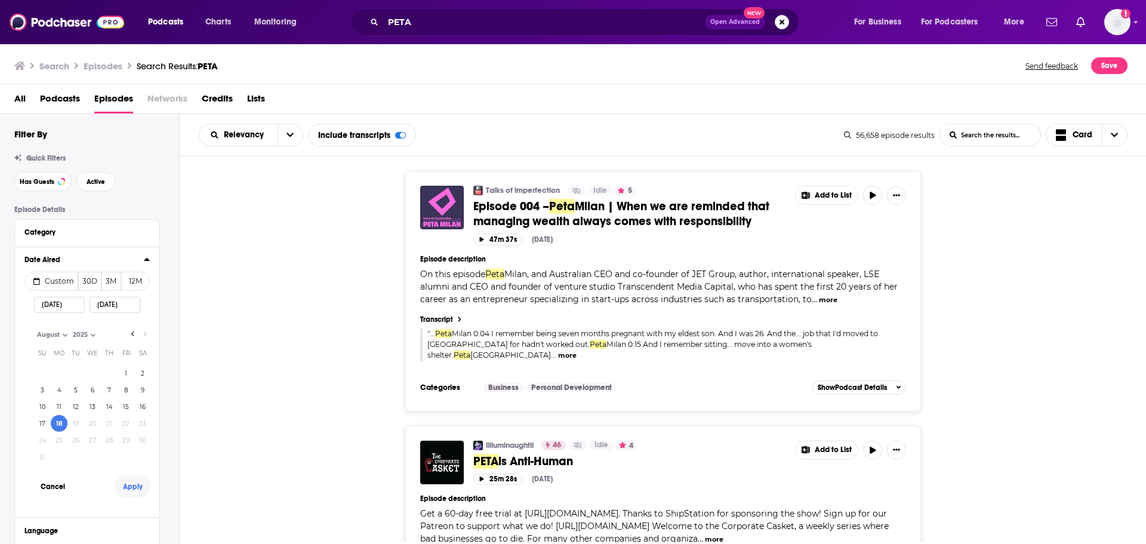
click at [134, 488] on button "Apply" at bounding box center [133, 486] width 36 height 22
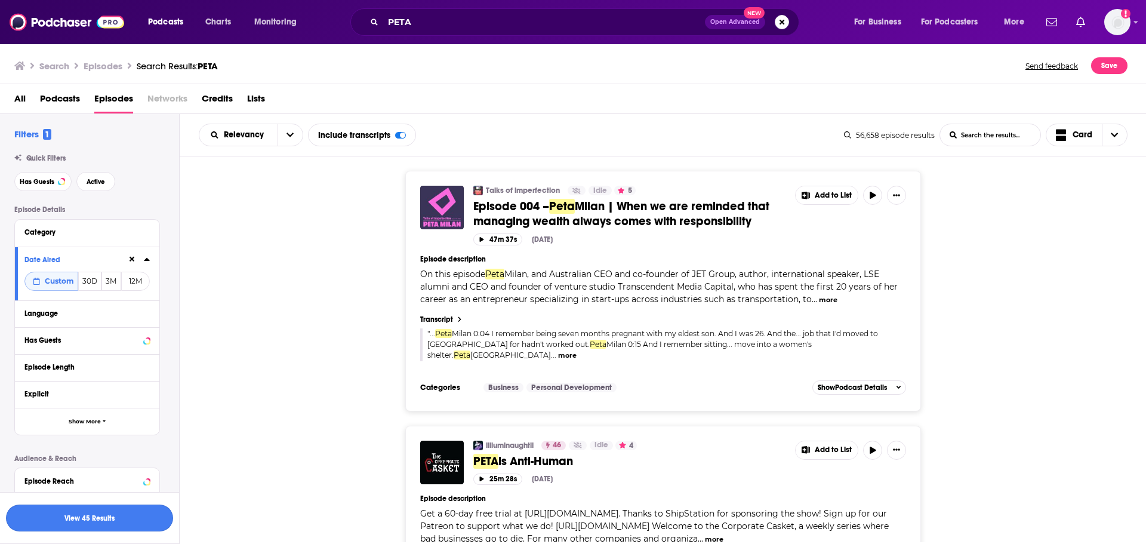
click at [141, 519] on button "View 45 Results" at bounding box center [89, 517] width 167 height 27
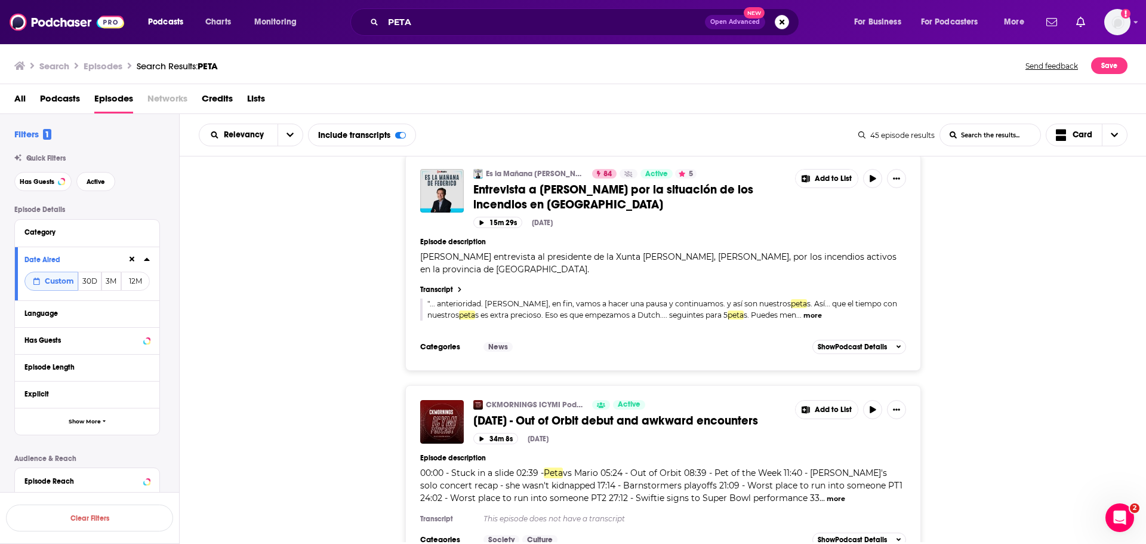
scroll to position [4965, 0]
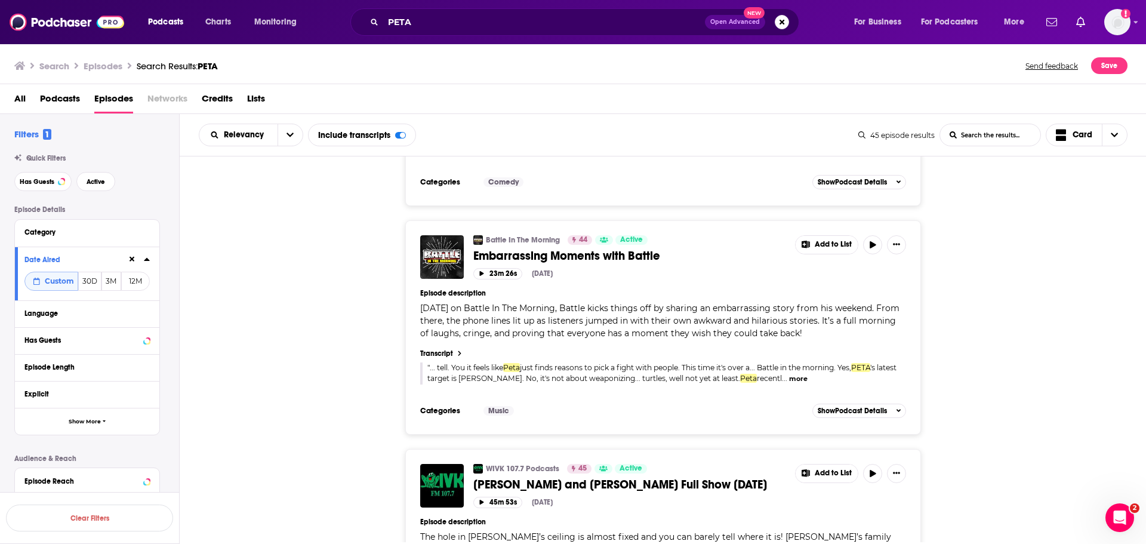
scroll to position [5801, 0]
